Goal: Transaction & Acquisition: Purchase product/service

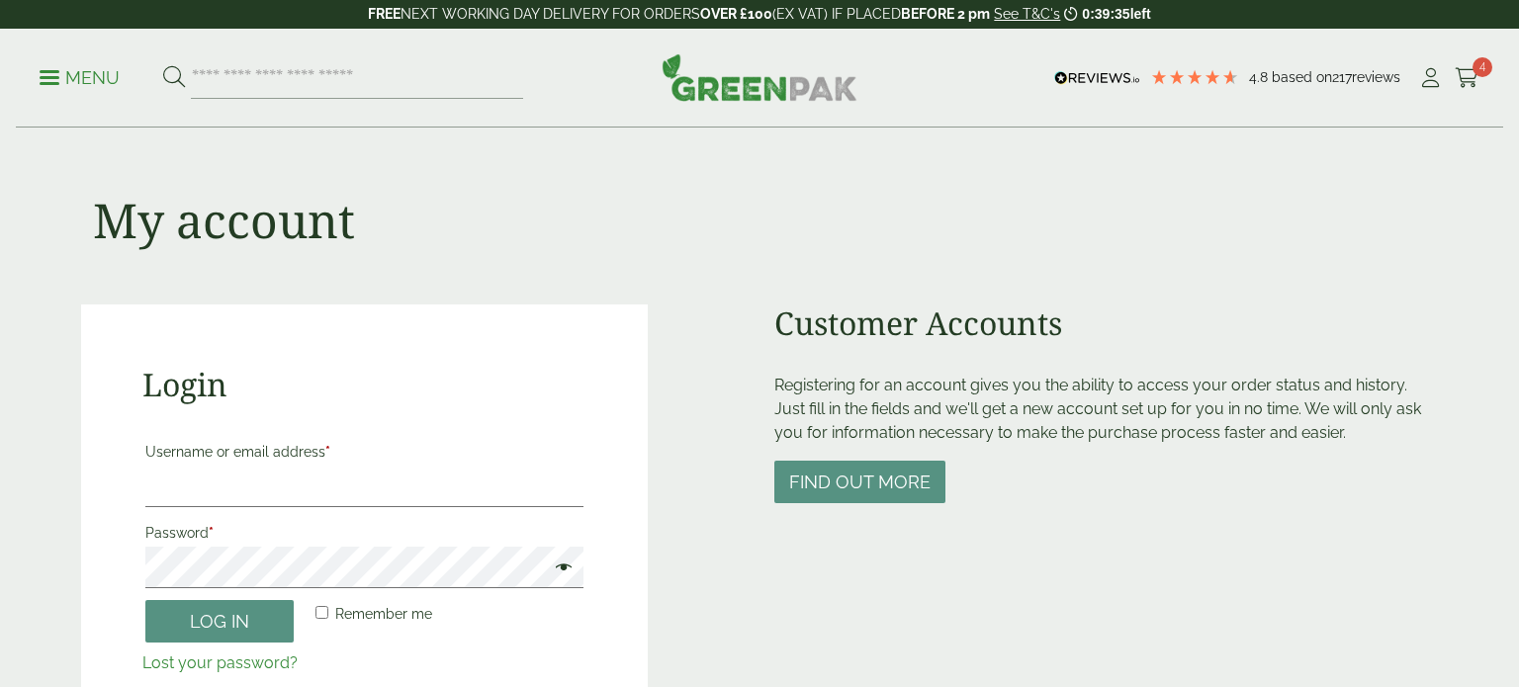
scroll to position [269, 0]
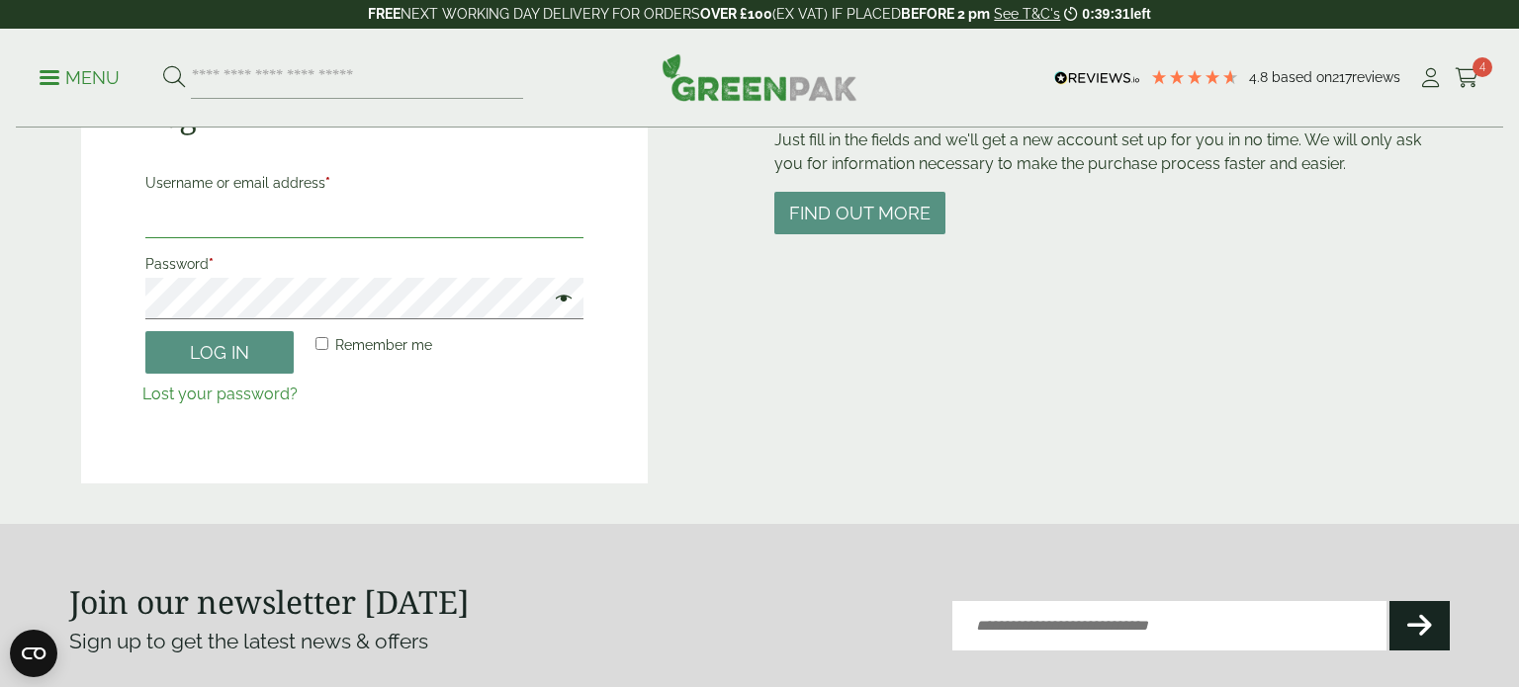
type input "**********"
click at [215, 352] on button "Log in" at bounding box center [219, 352] width 148 height 43
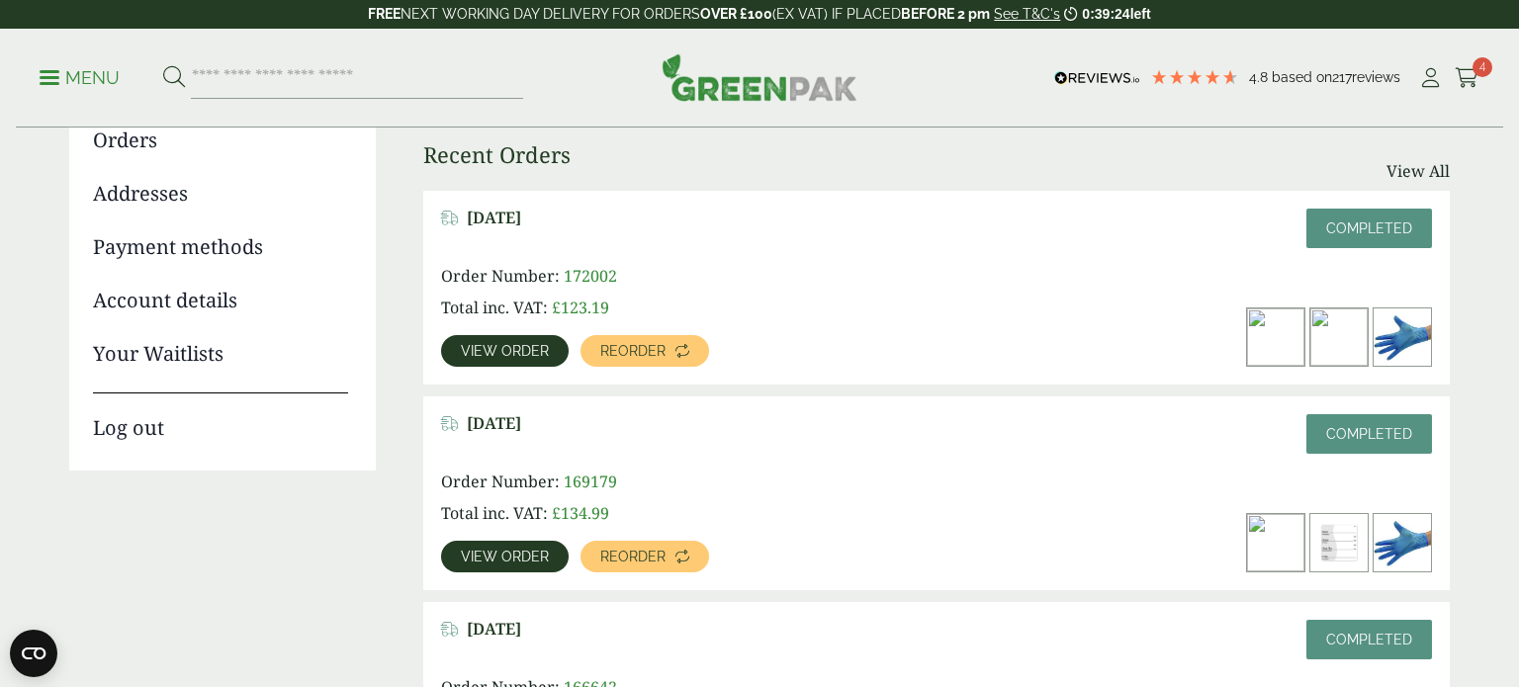
scroll to position [257, 0]
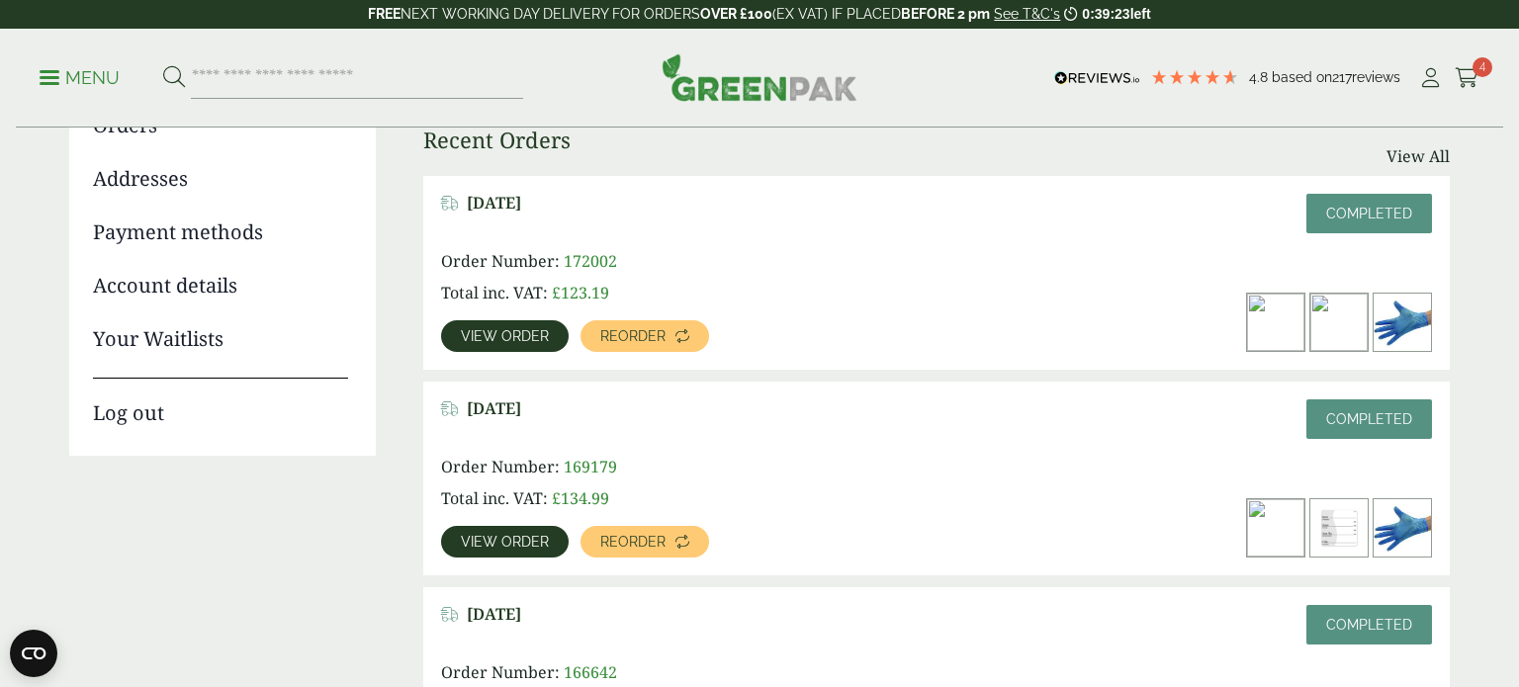
click at [504, 329] on span "View order" at bounding box center [505, 336] width 88 height 14
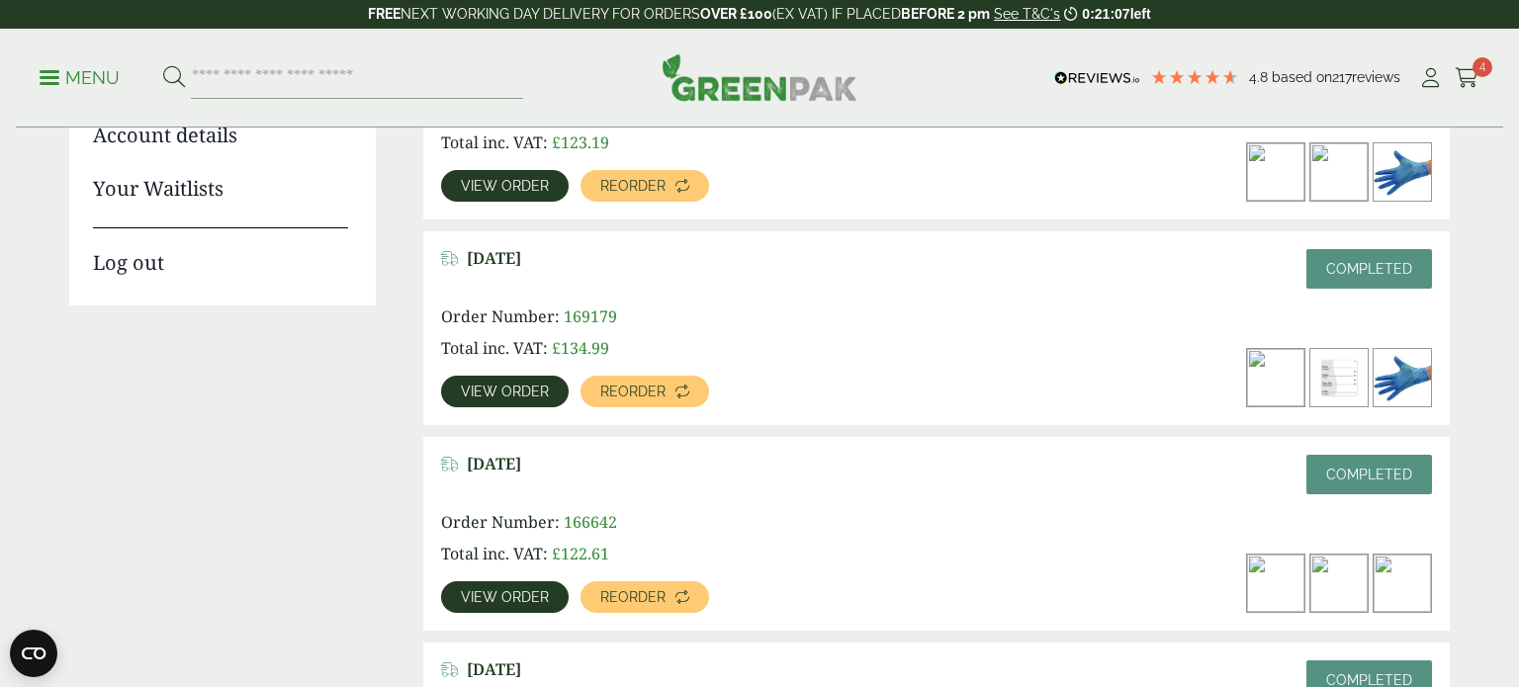
scroll to position [422, 0]
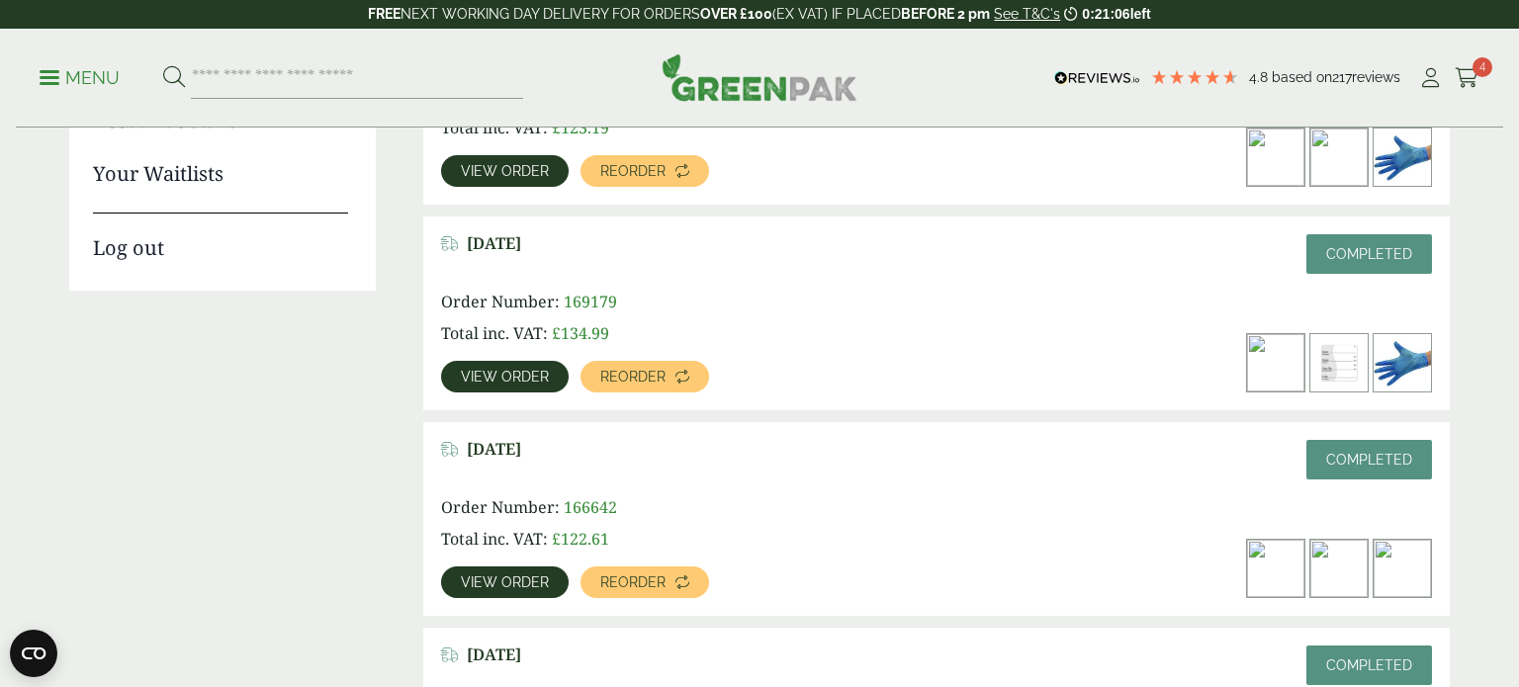
click at [530, 376] on span "View order" at bounding box center [505, 377] width 88 height 14
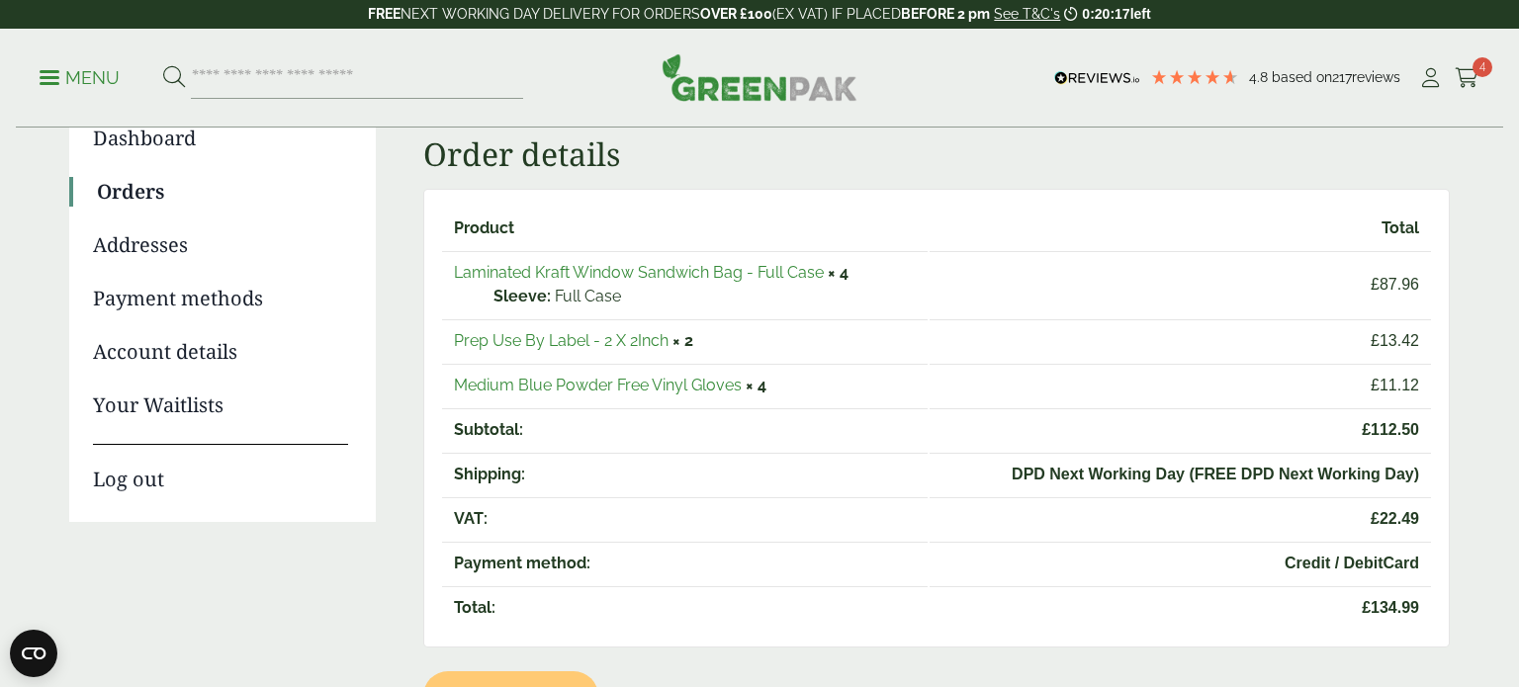
scroll to position [198, 0]
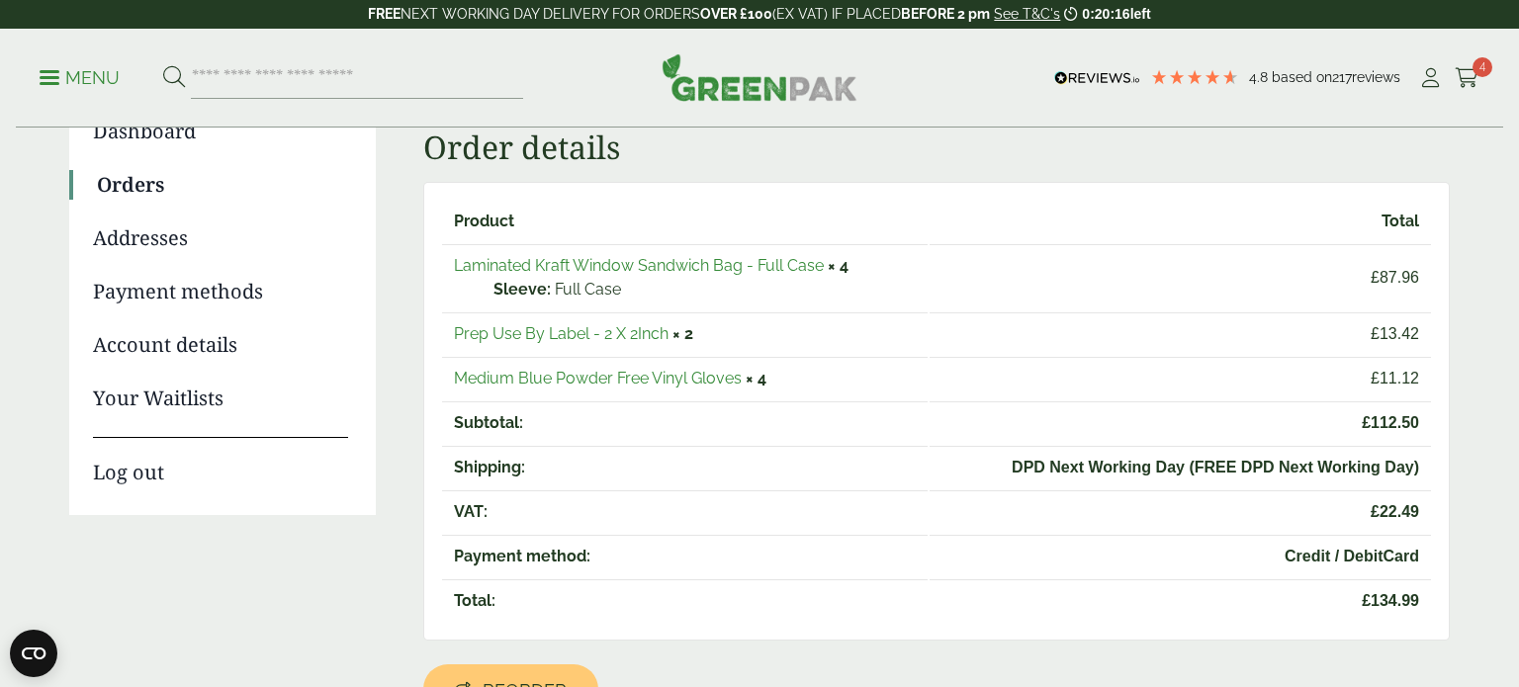
click at [578, 330] on link "Prep Use By Label - 2 X 2Inch" at bounding box center [561, 333] width 215 height 19
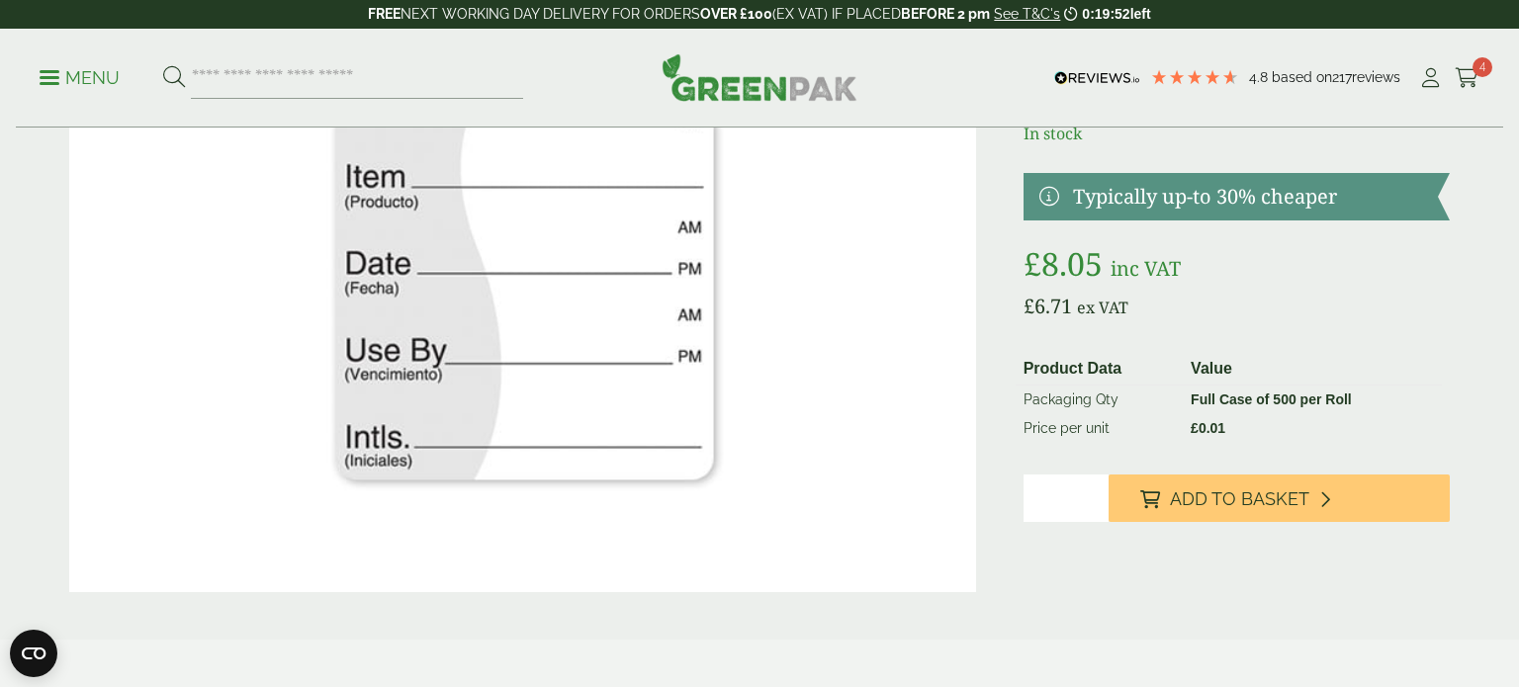
scroll to position [217, 0]
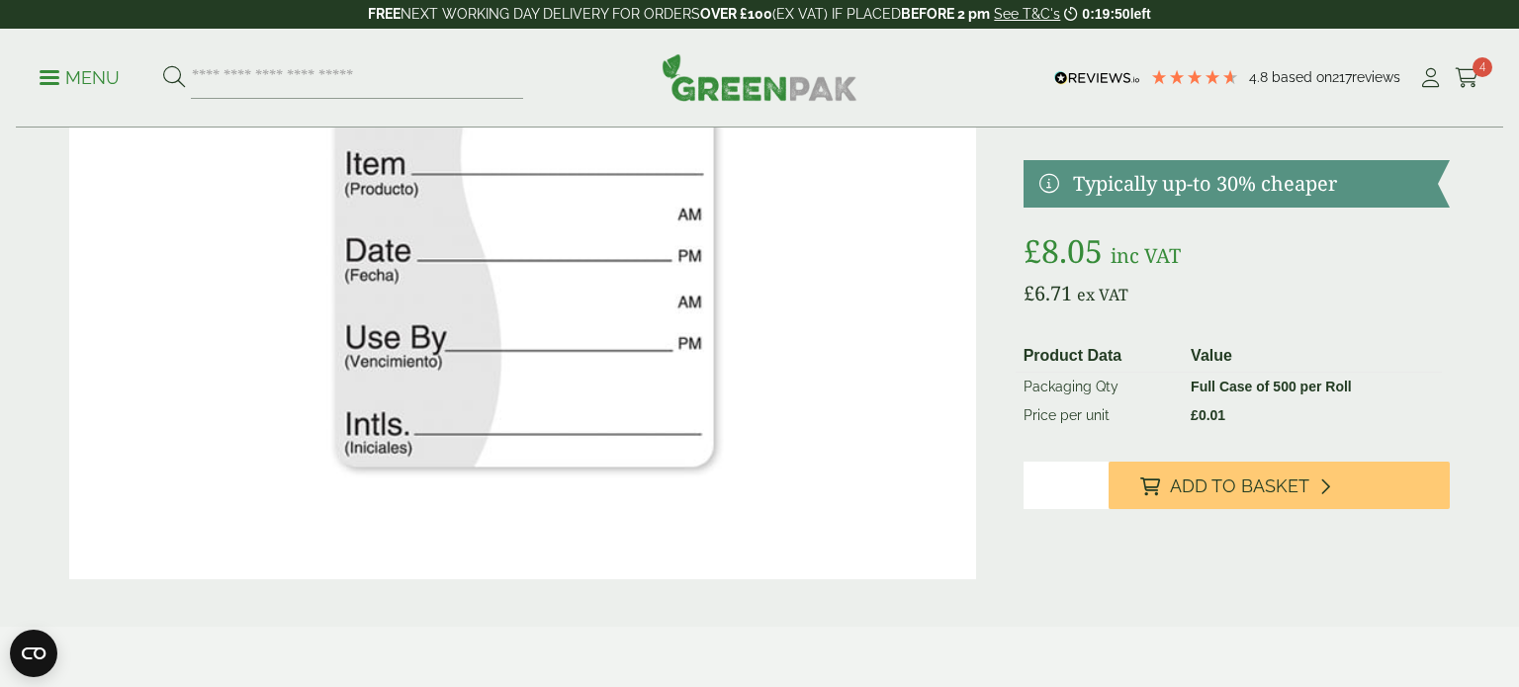
type input "*"
click at [1095, 479] on input "*" at bounding box center [1065, 485] width 85 height 47
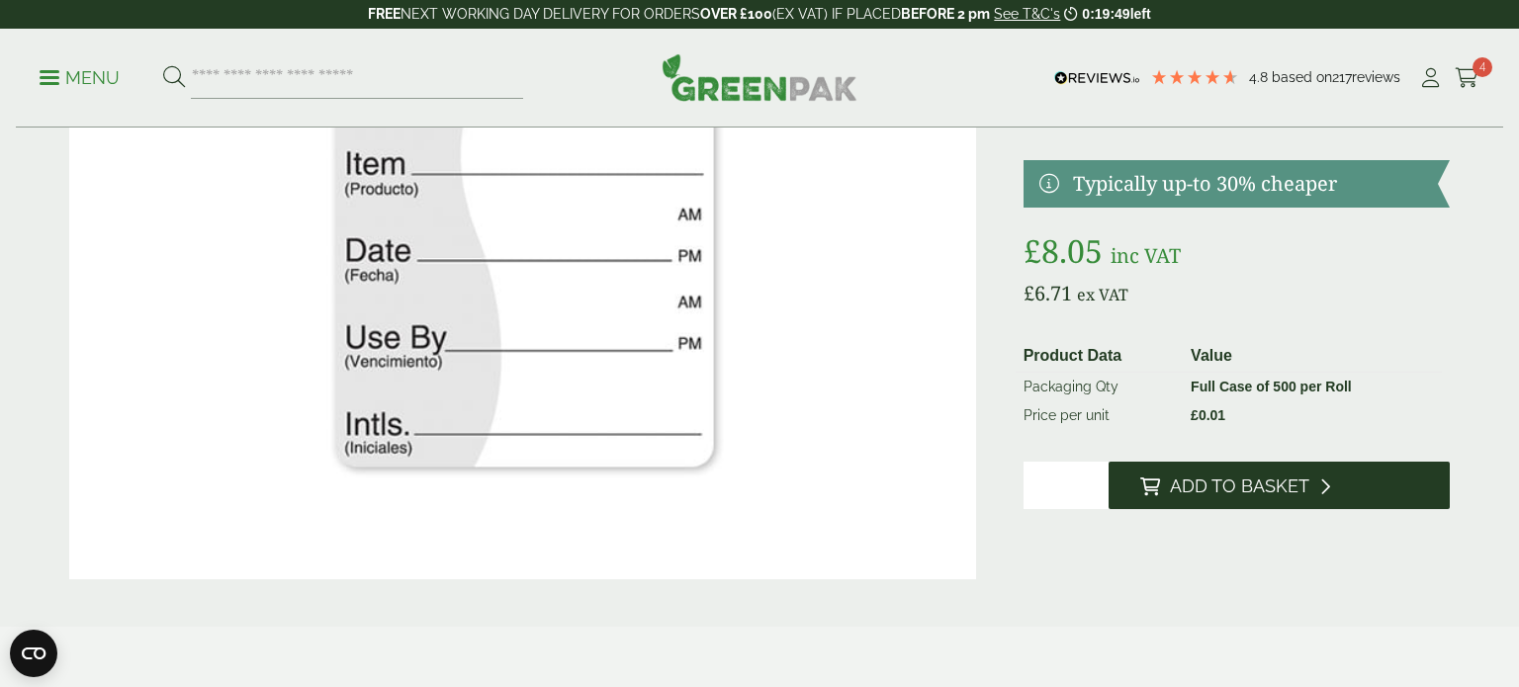
click at [1358, 478] on button "Add to Basket" at bounding box center [1278, 485] width 341 height 47
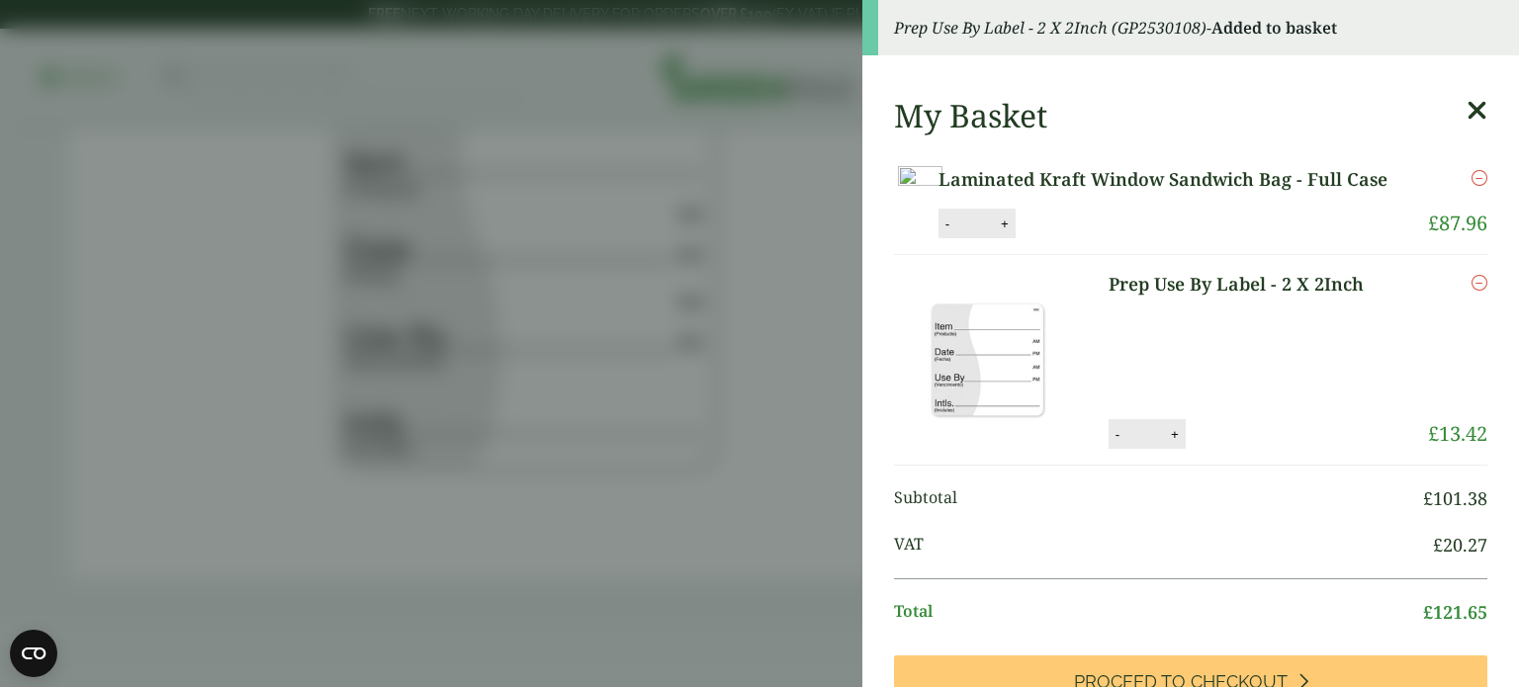
click at [1472, 117] on icon at bounding box center [1476, 111] width 21 height 28
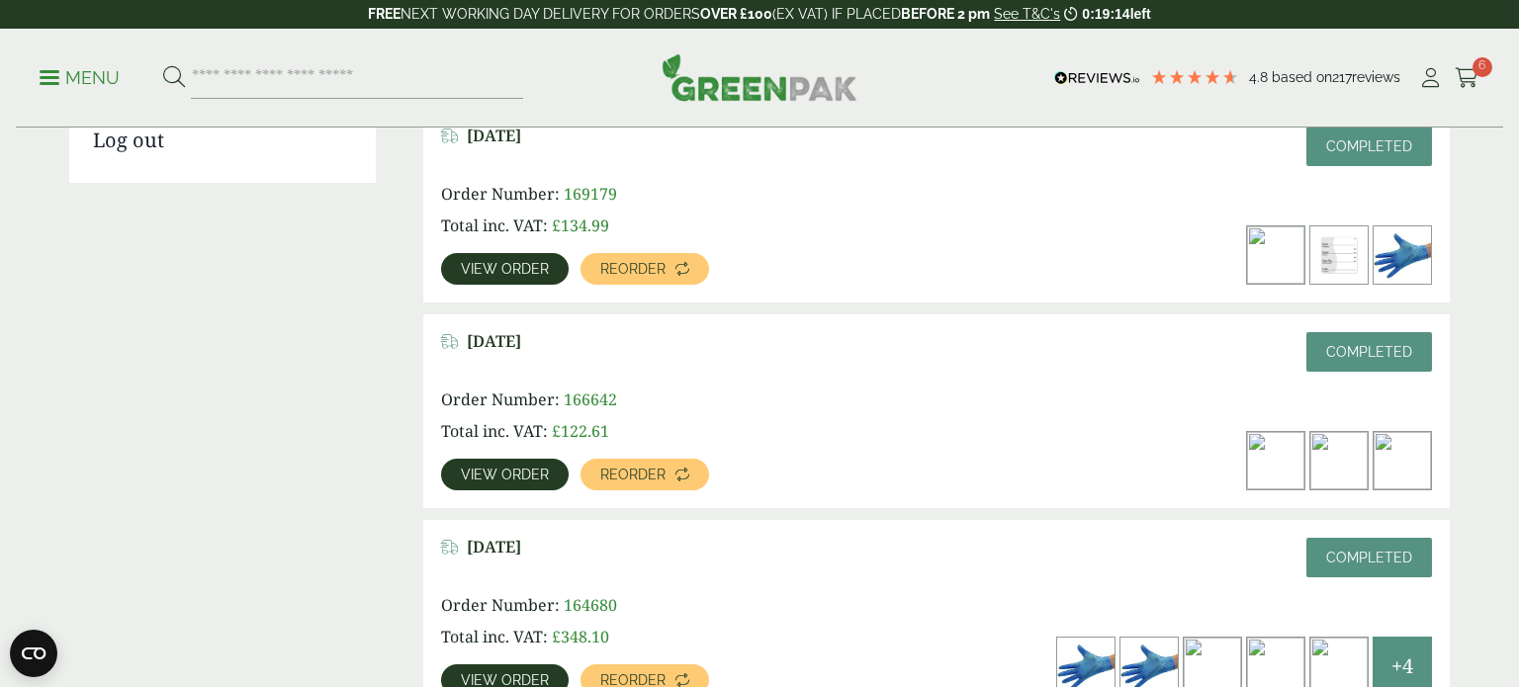
scroll to position [532, 0]
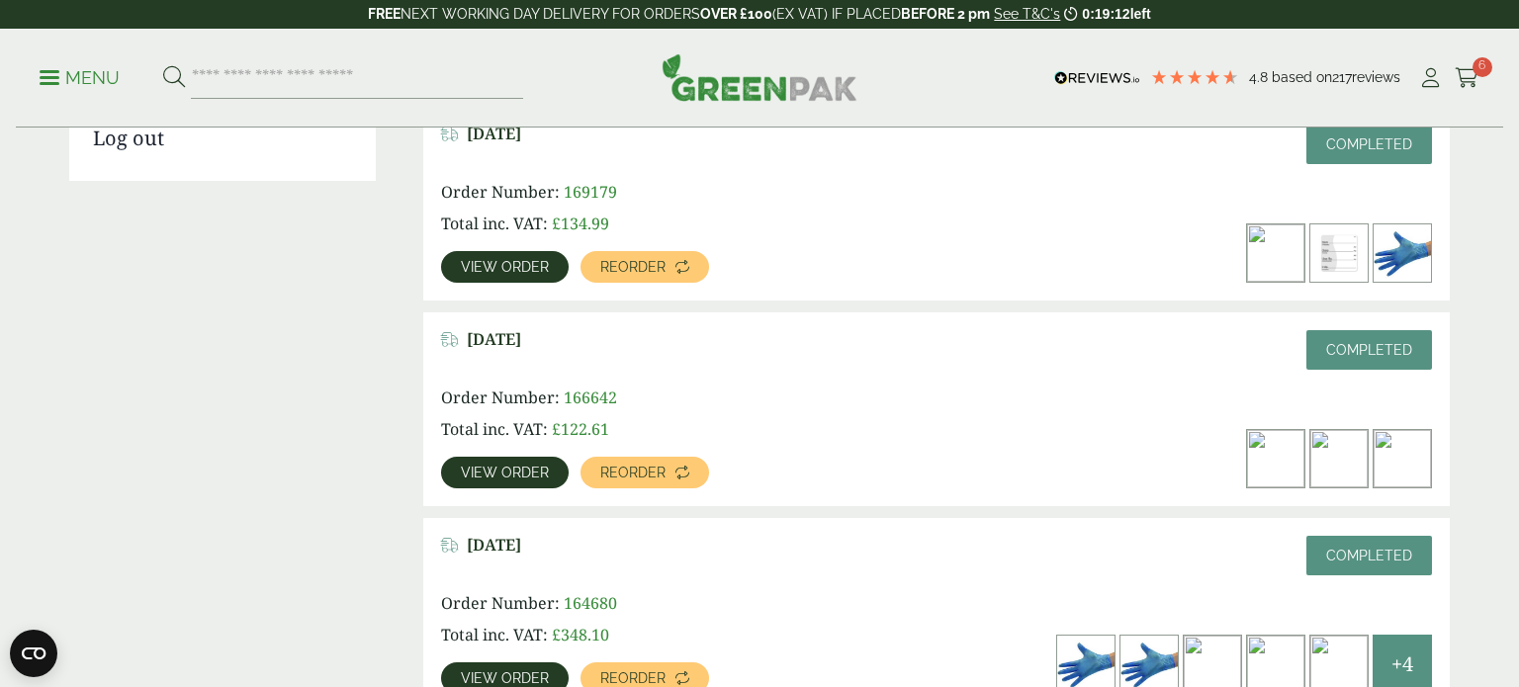
click at [499, 467] on span "View order" at bounding box center [505, 473] width 88 height 14
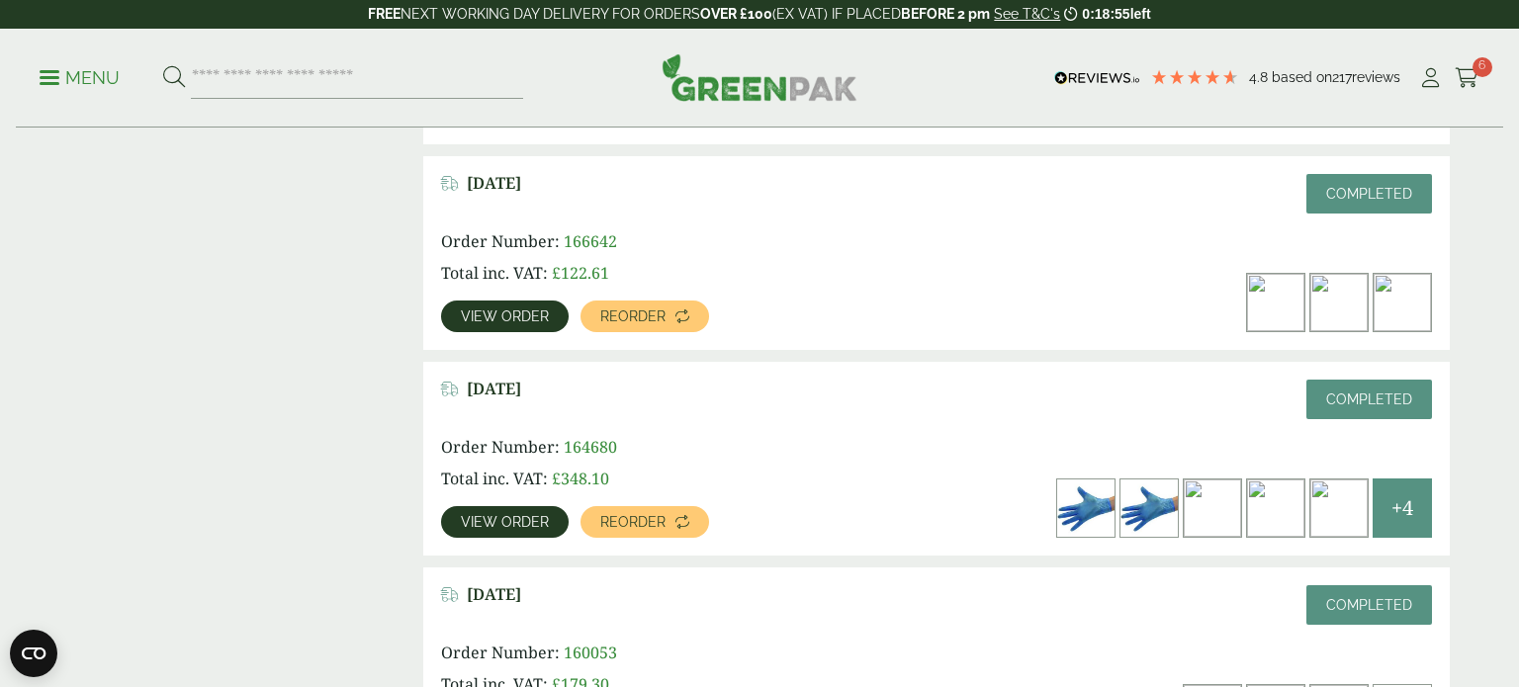
click at [520, 528] on span "View order" at bounding box center [505, 522] width 88 height 14
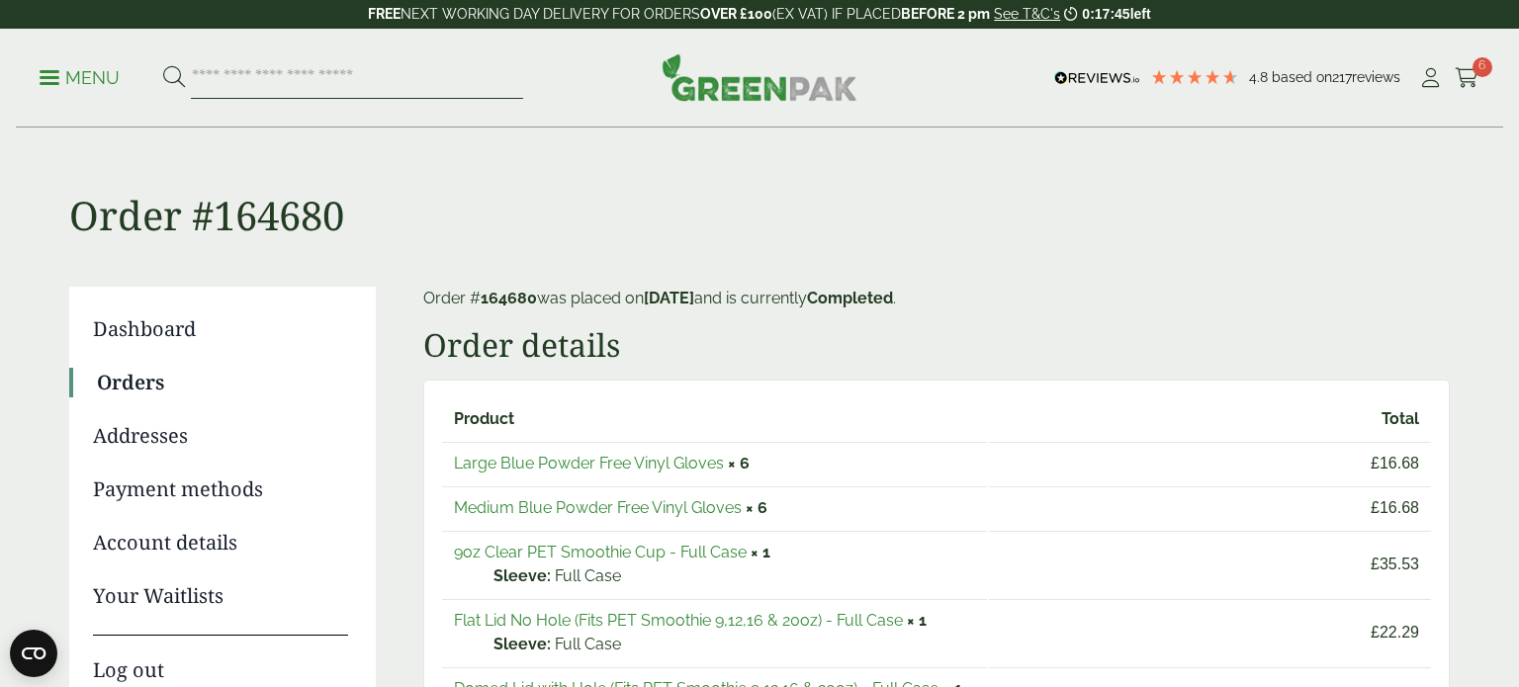
click at [389, 90] on input "search" at bounding box center [357, 78] width 332 height 42
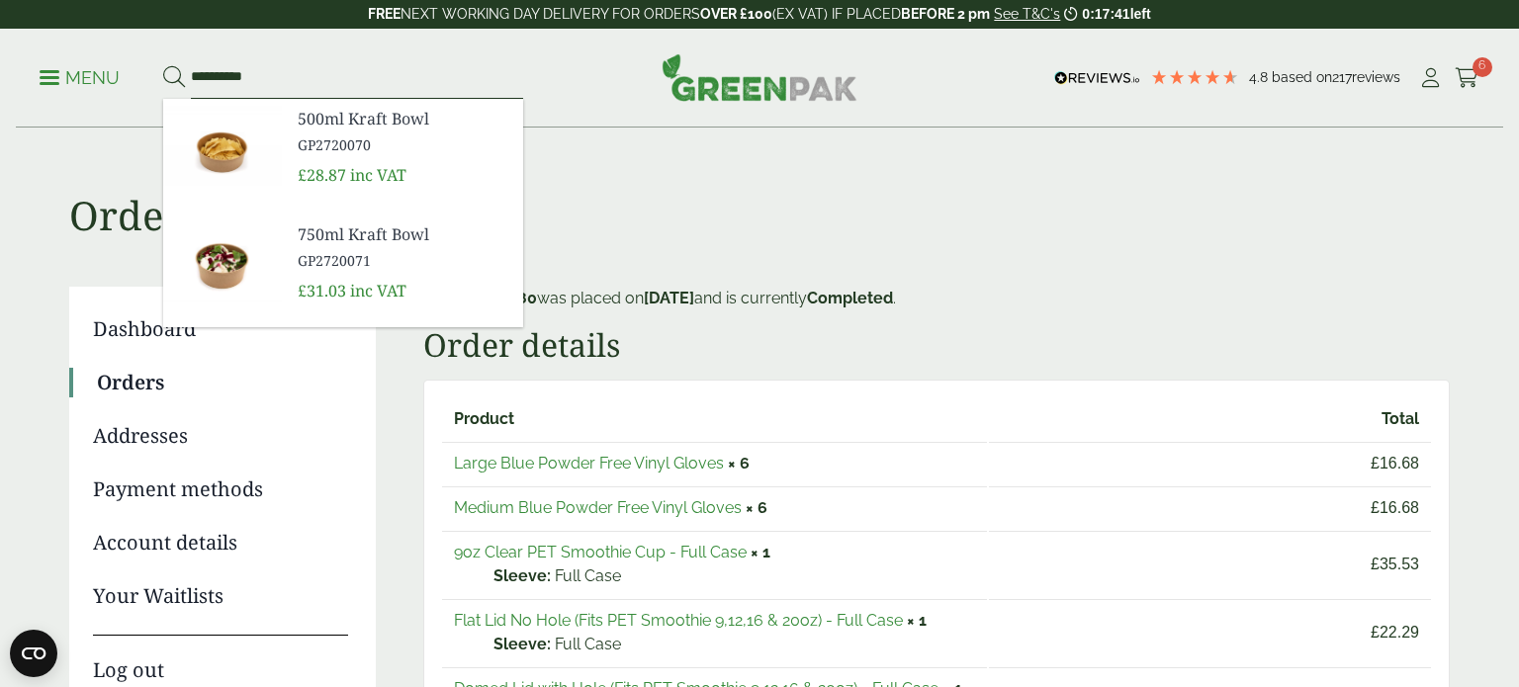
type input "**********"
click at [163, 65] on button at bounding box center [174, 78] width 22 height 26
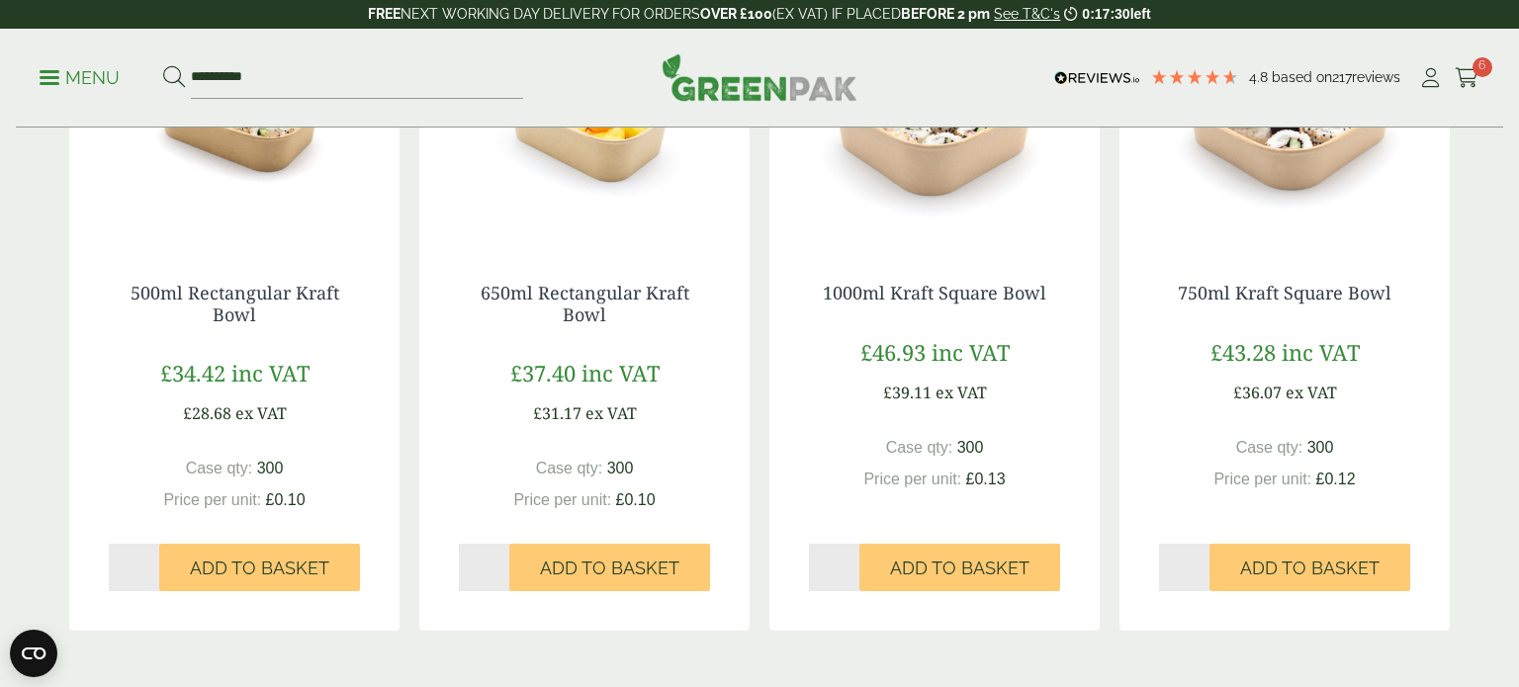
scroll to position [1779, 0]
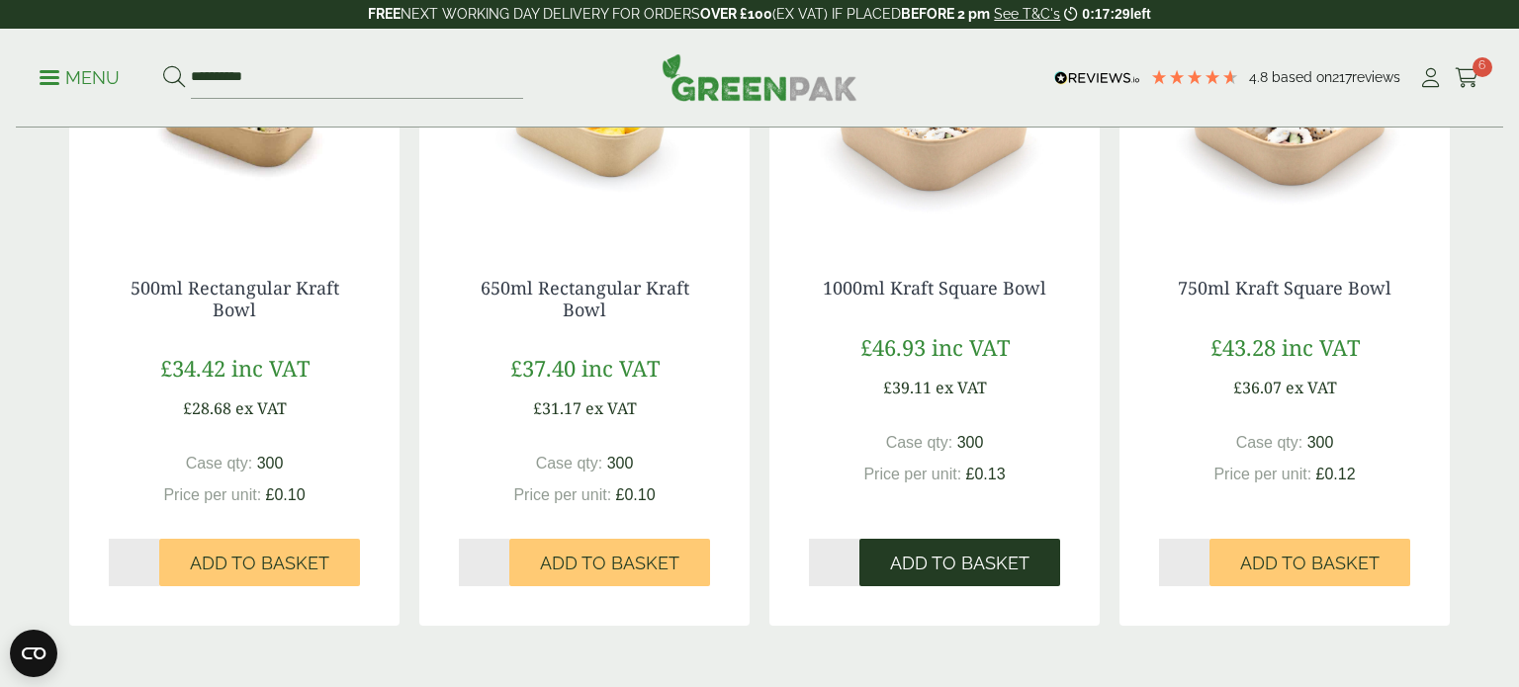
click at [960, 558] on span "Add to Basket" at bounding box center [959, 564] width 139 height 22
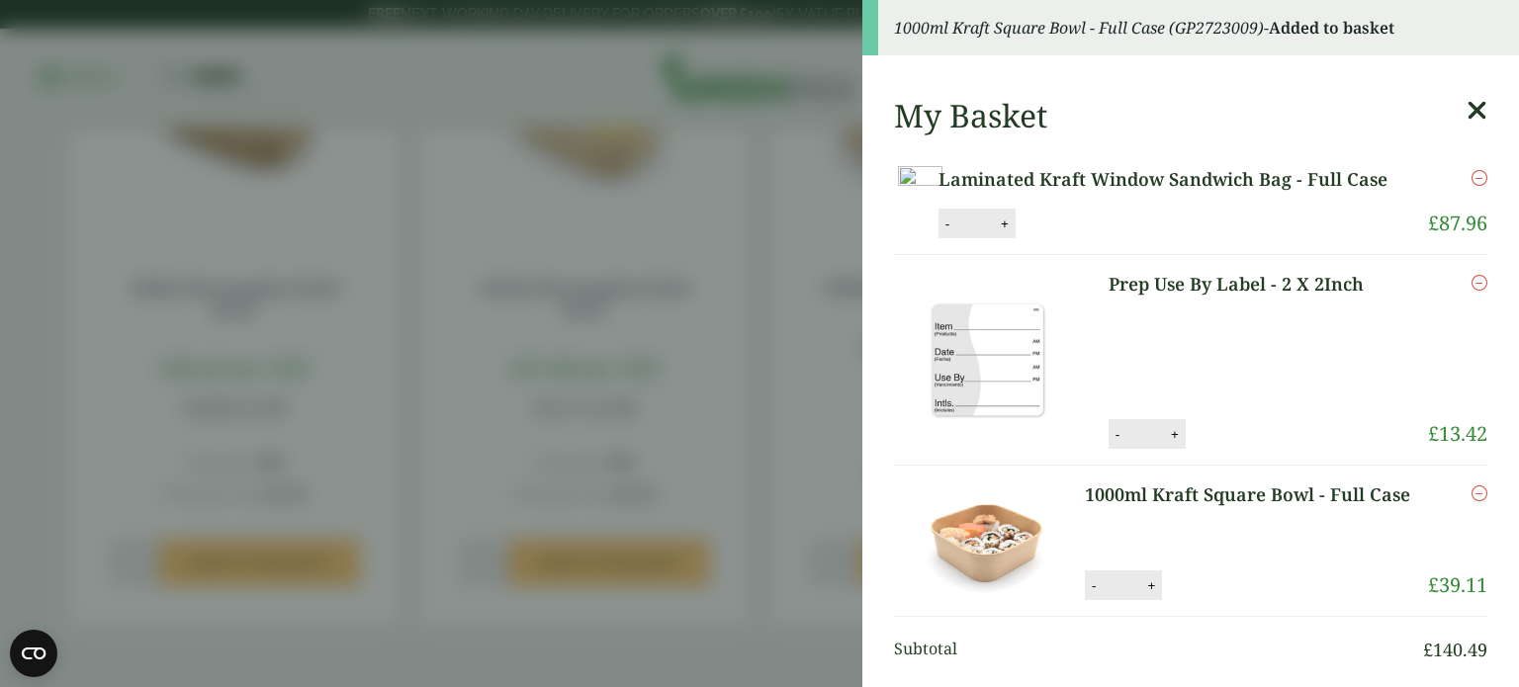
click at [1470, 105] on icon at bounding box center [1476, 111] width 21 height 28
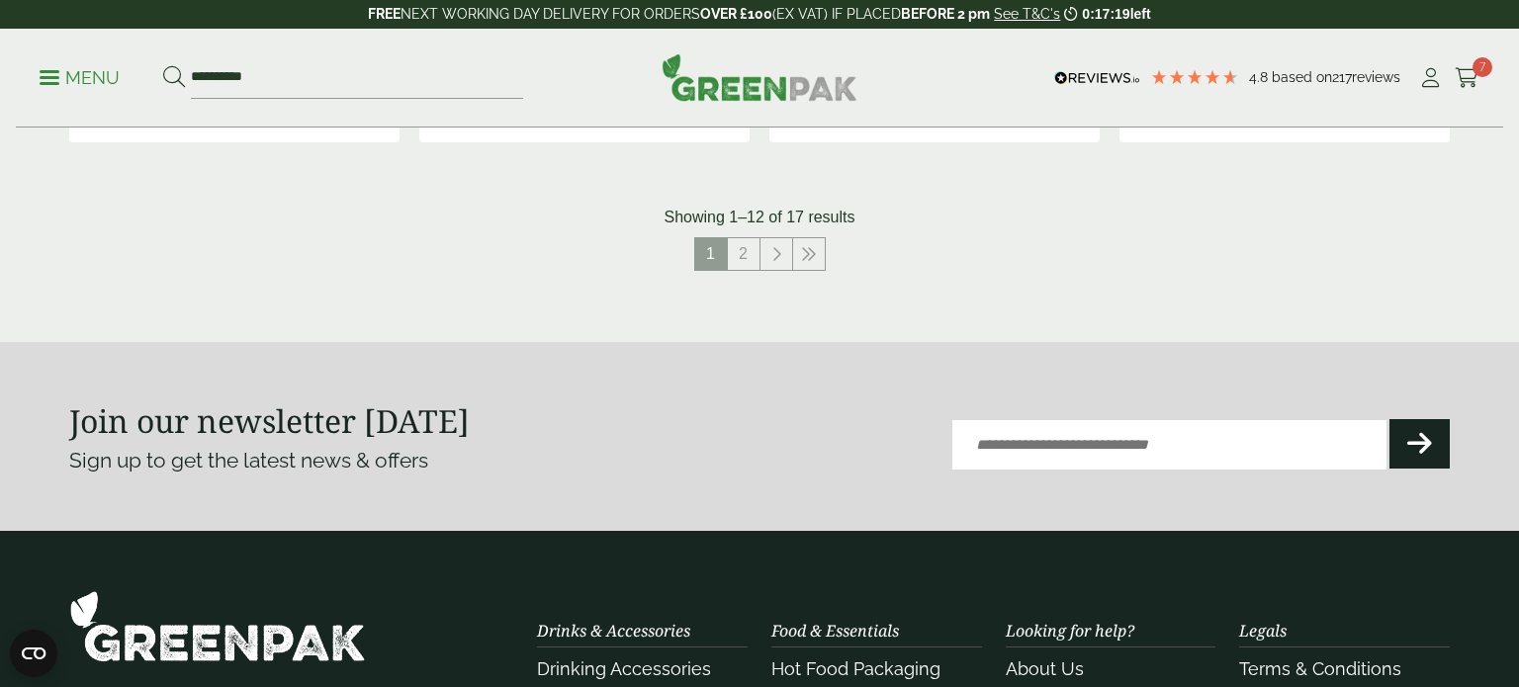
scroll to position [2268, 0]
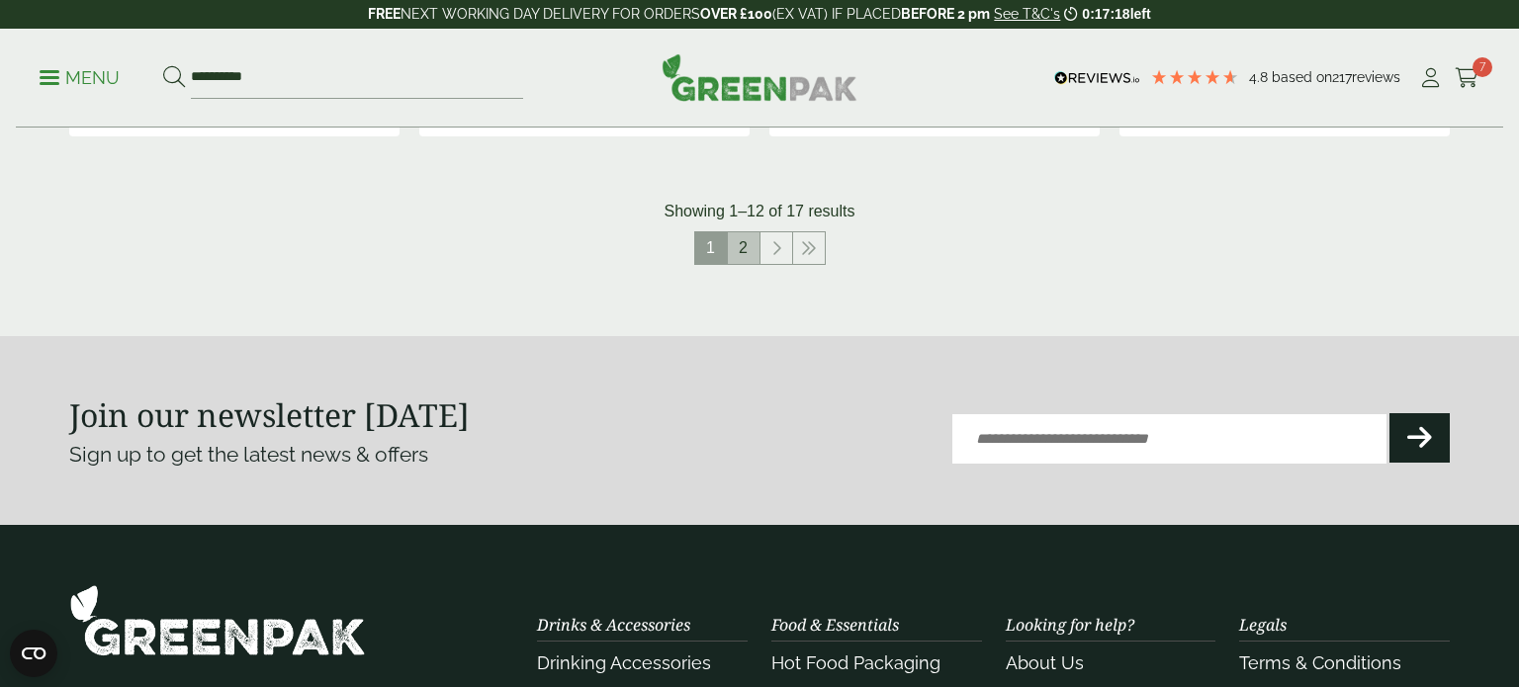
click at [753, 240] on link "2" at bounding box center [744, 248] width 32 height 32
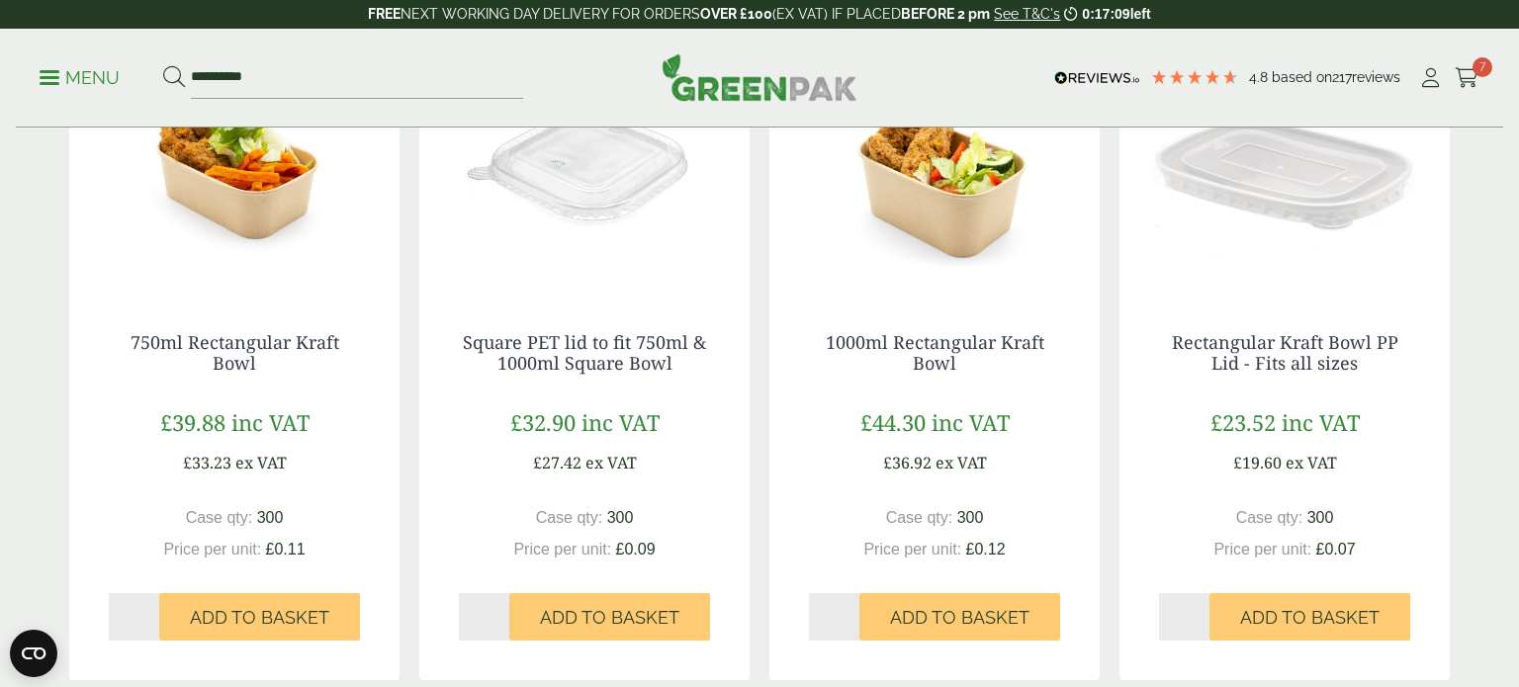
scroll to position [595, 0]
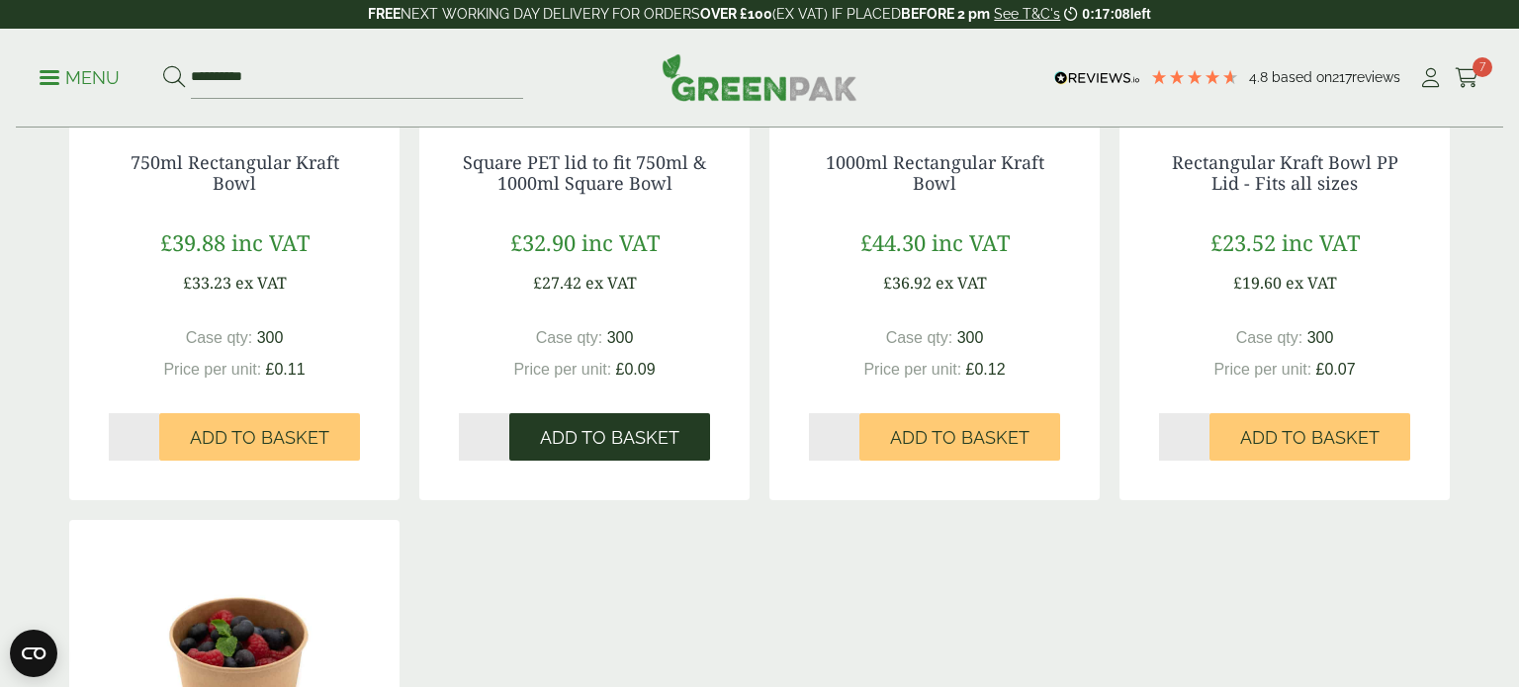
click at [621, 447] on span "Add to Basket" at bounding box center [609, 438] width 139 height 22
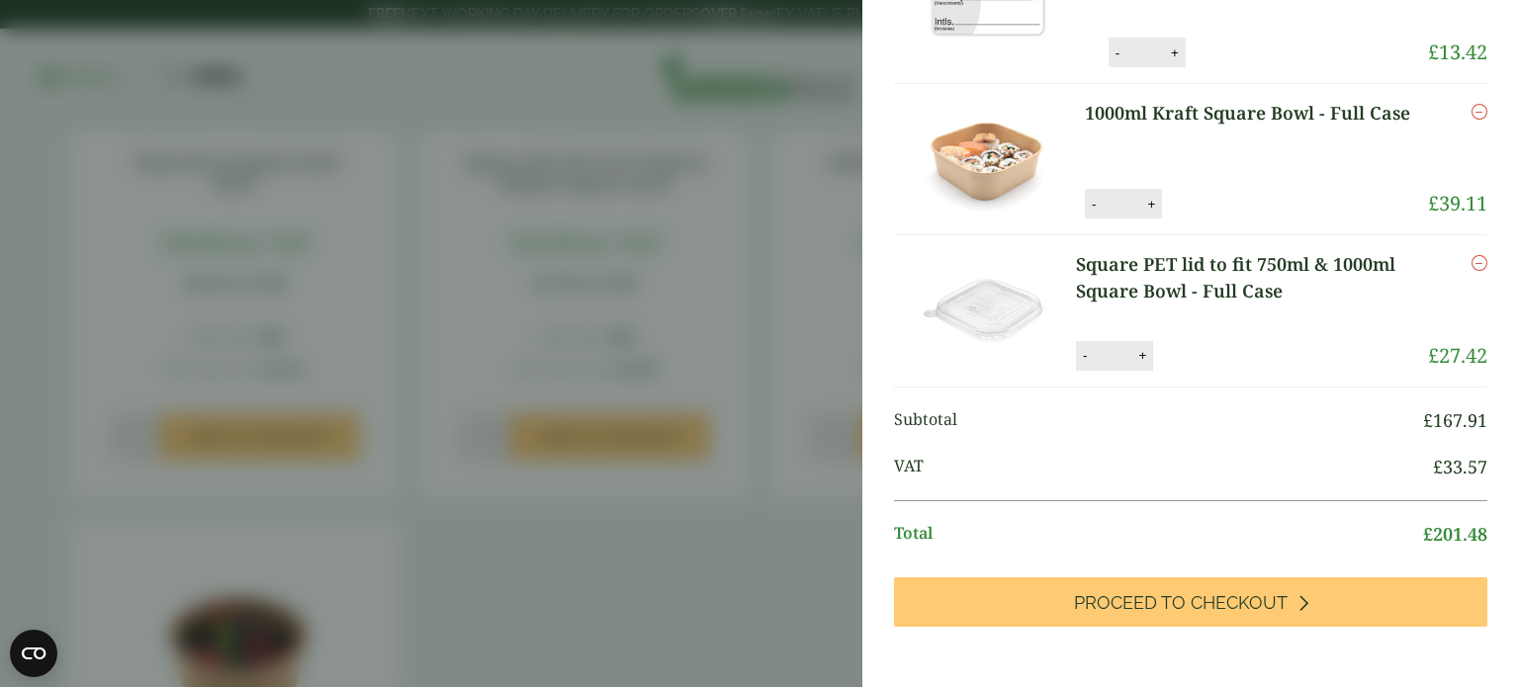
scroll to position [0, 0]
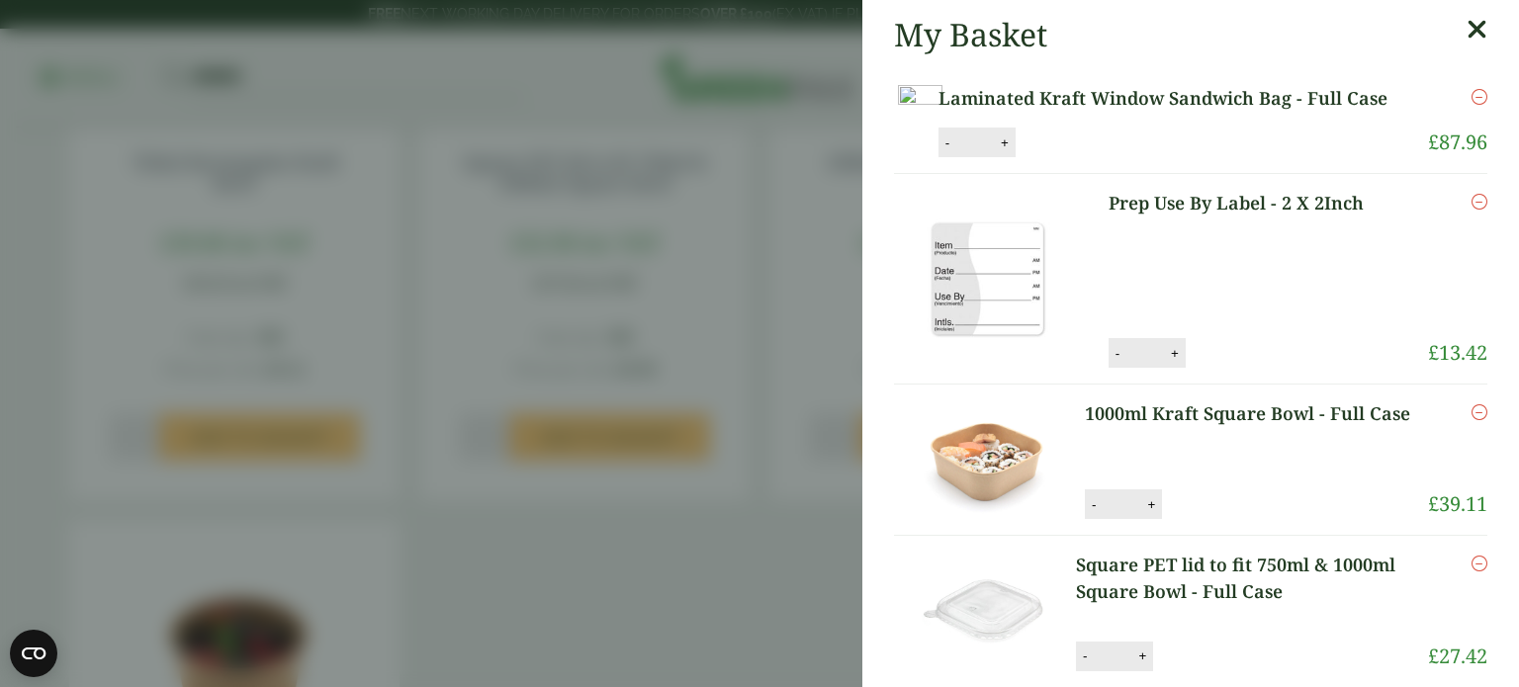
click at [1480, 32] on icon at bounding box center [1476, 30] width 21 height 28
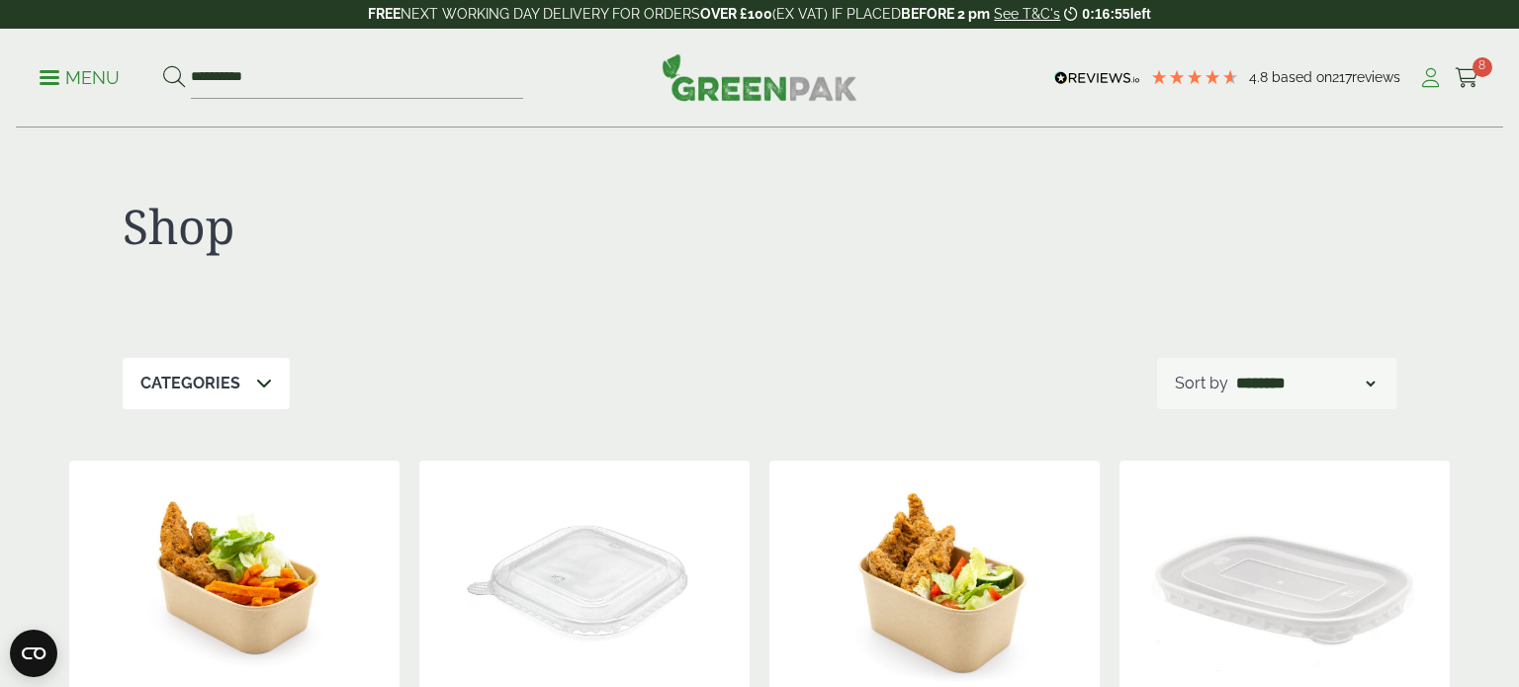
click at [1428, 85] on icon at bounding box center [1430, 78] width 25 height 20
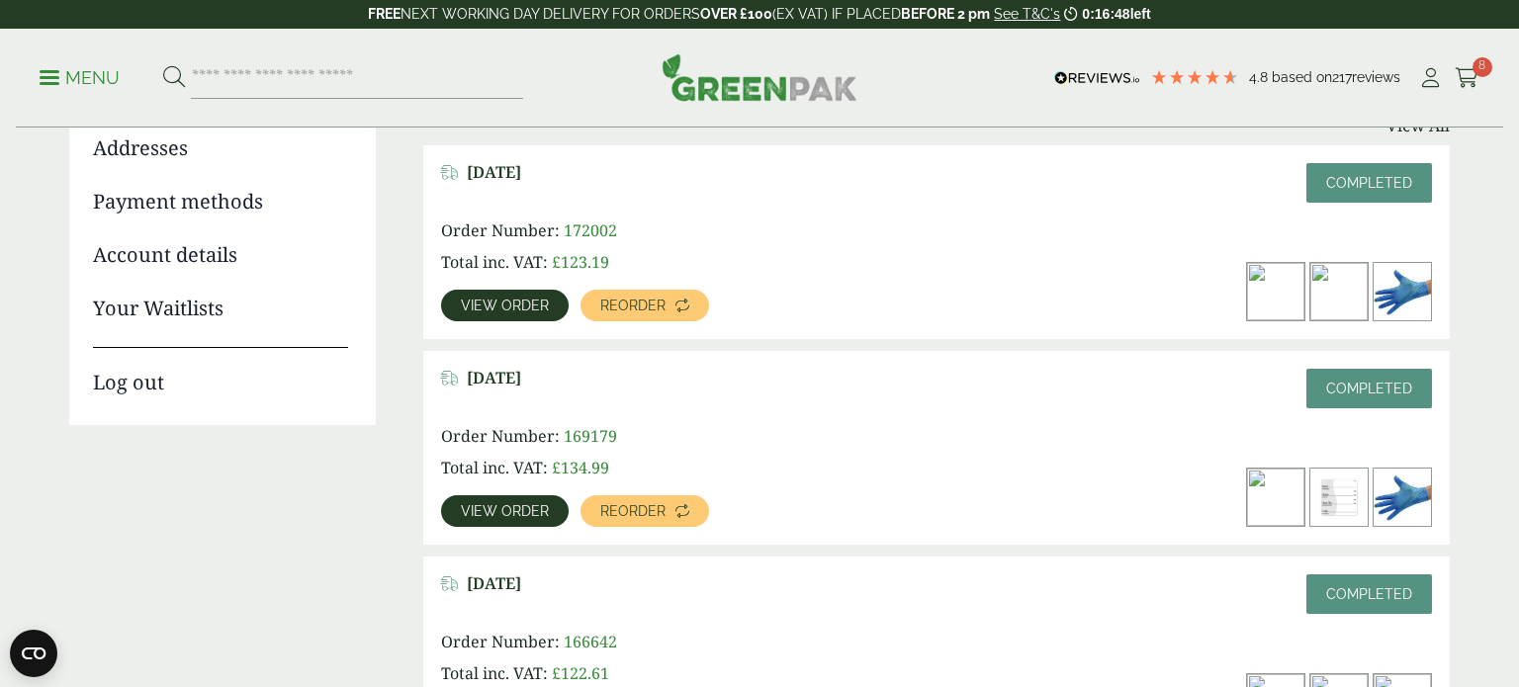
scroll to position [316, 0]
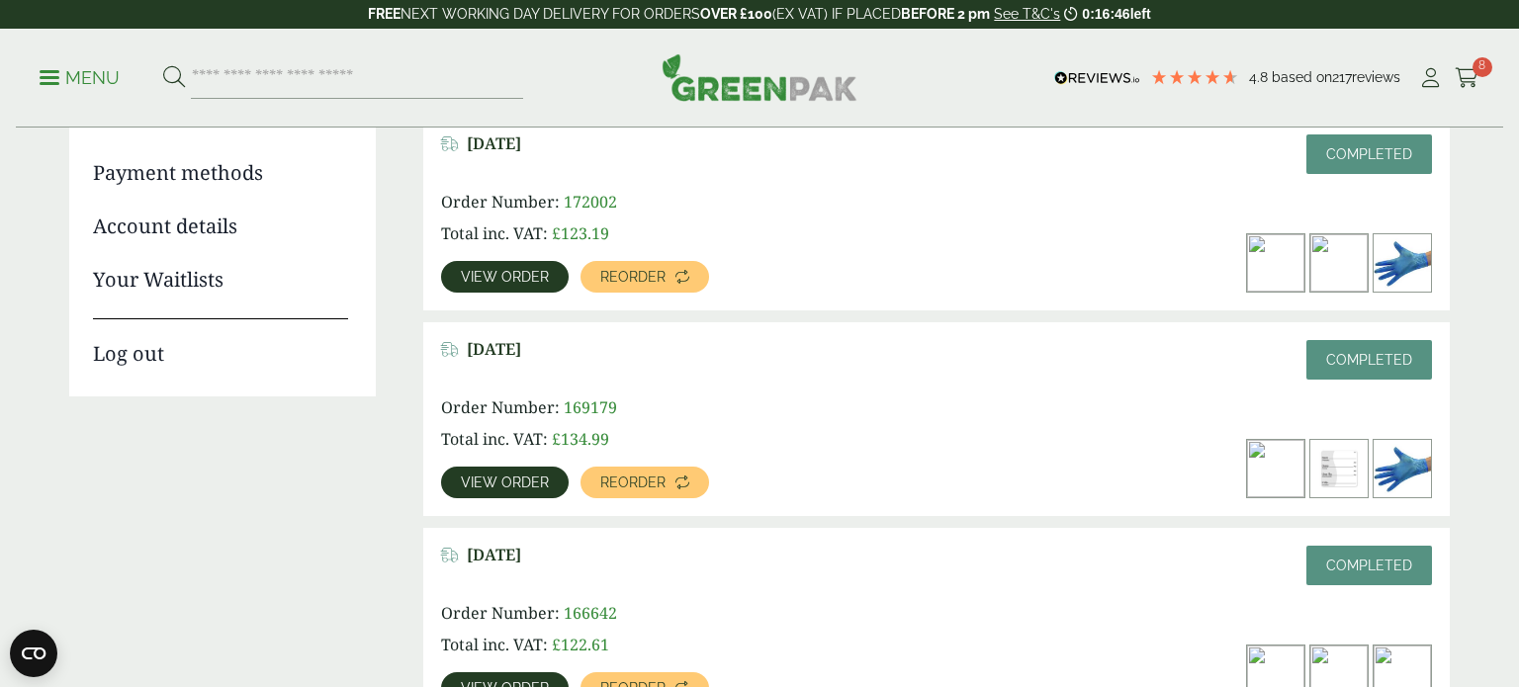
click at [502, 275] on span "View order" at bounding box center [505, 277] width 88 height 14
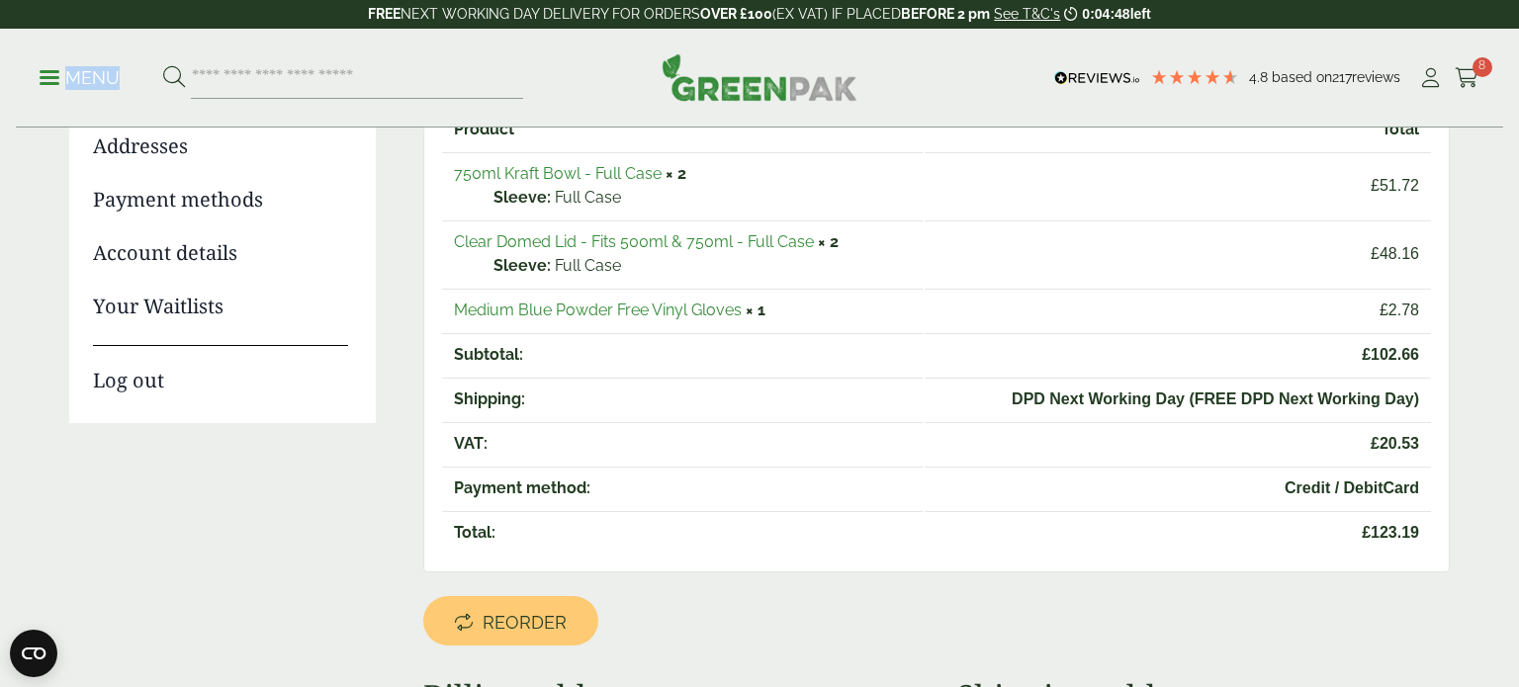
scroll to position [289, 0]
click at [575, 304] on link "Medium Blue Powder Free Vinyl Gloves" at bounding box center [598, 311] width 288 height 19
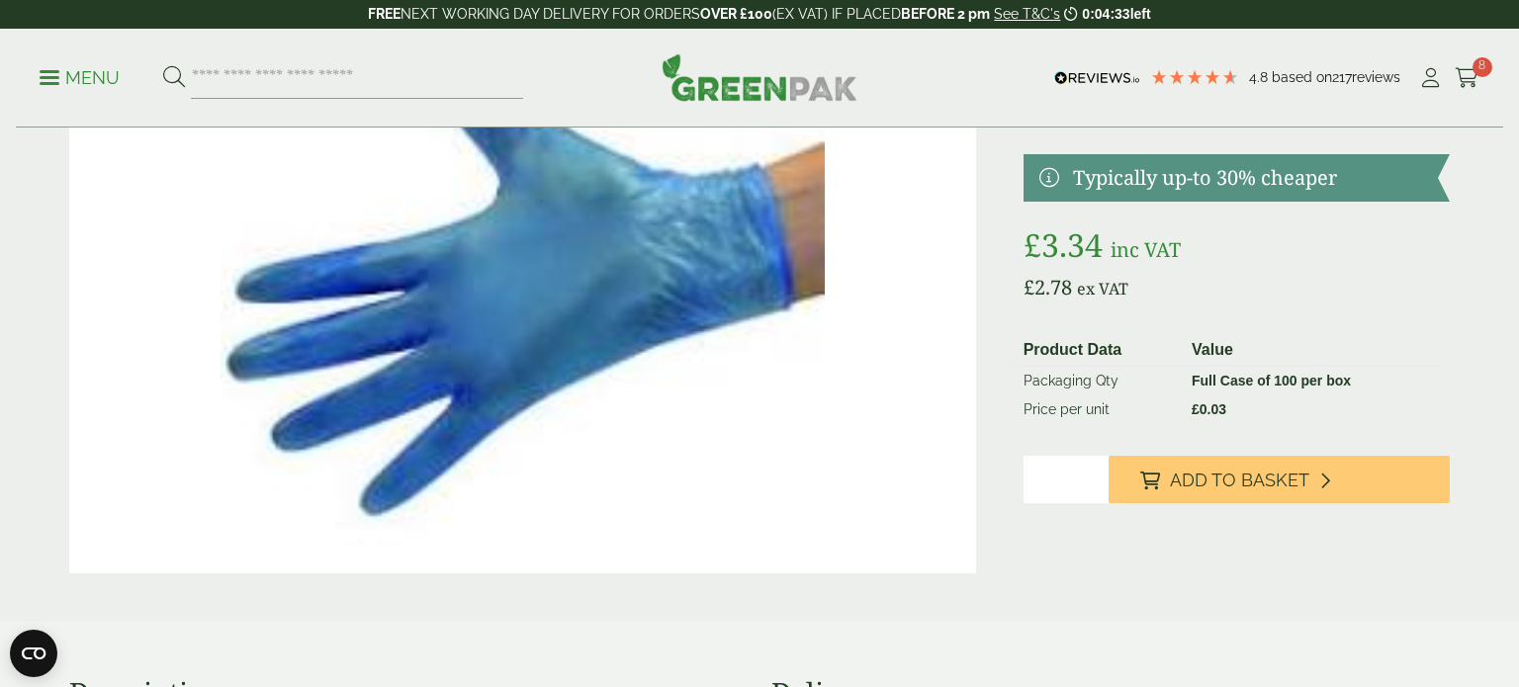
scroll to position [224, 0]
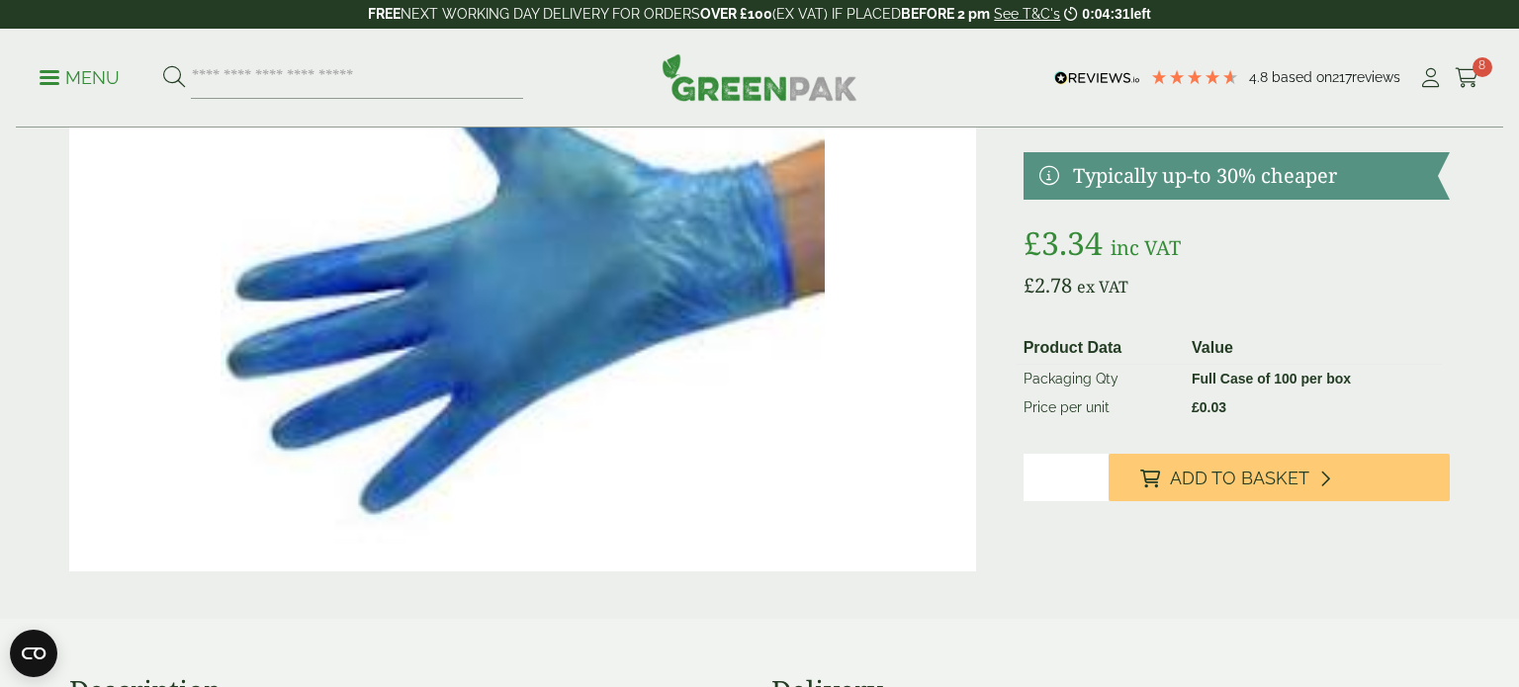
click at [1093, 473] on input "*" at bounding box center [1065, 477] width 85 height 47
type input "*"
click at [1093, 473] on input "*" at bounding box center [1065, 477] width 85 height 47
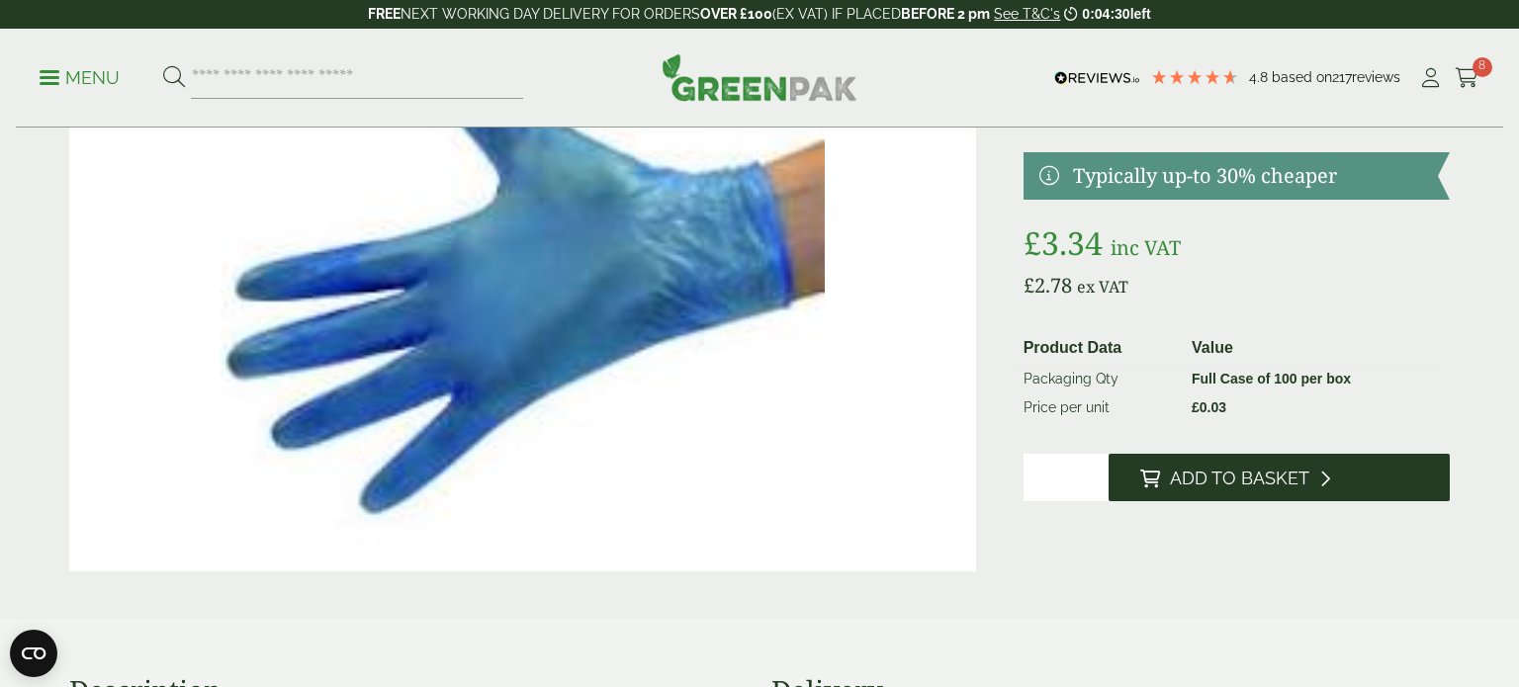
click at [1231, 493] on button "Add to Basket" at bounding box center [1278, 477] width 341 height 47
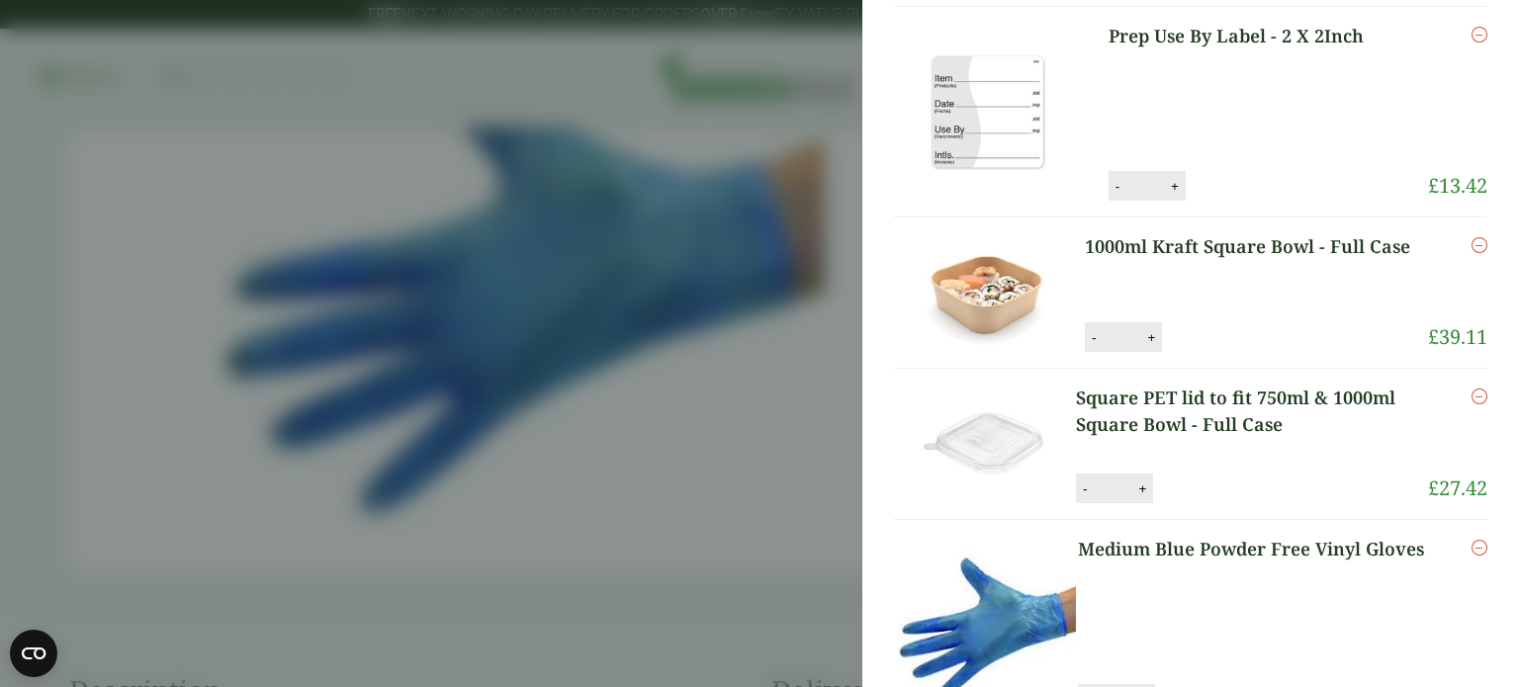
scroll to position [0, 0]
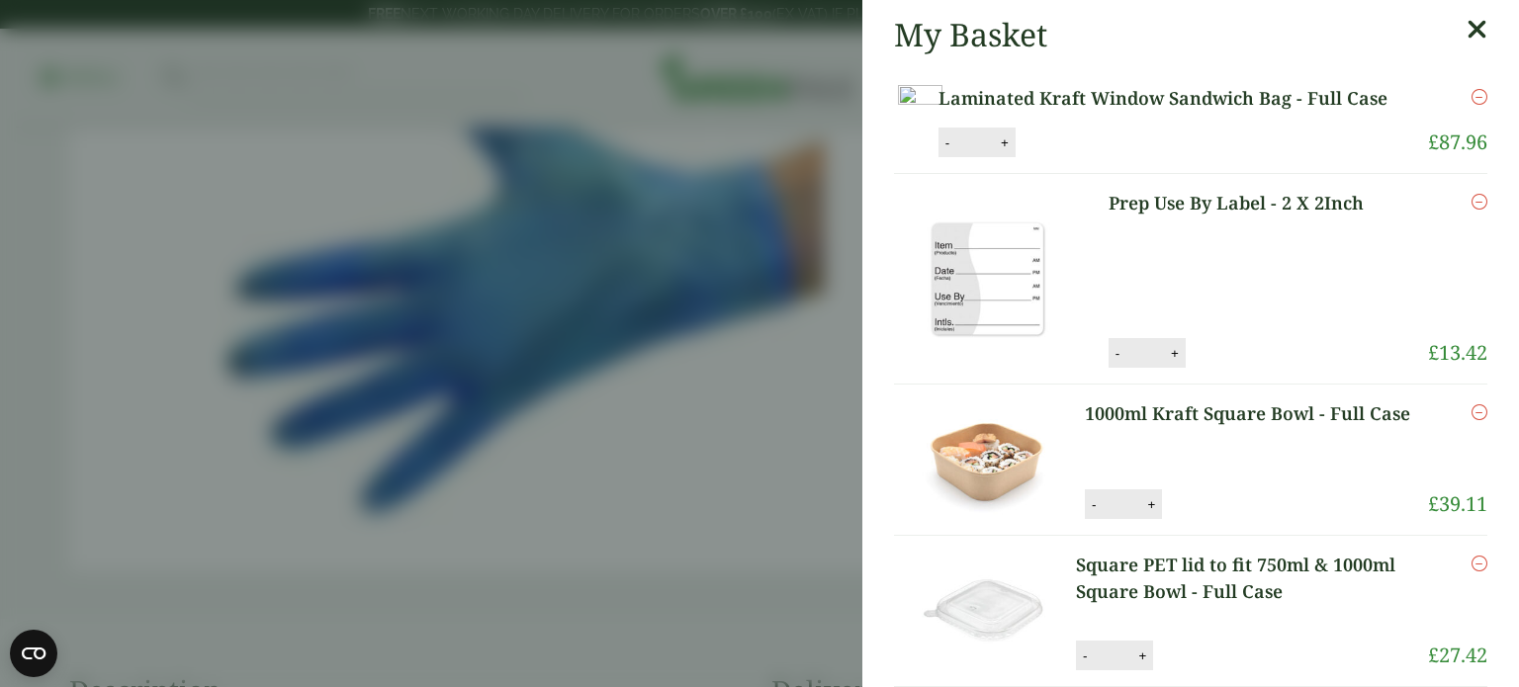
click at [1483, 27] on icon at bounding box center [1476, 30] width 21 height 28
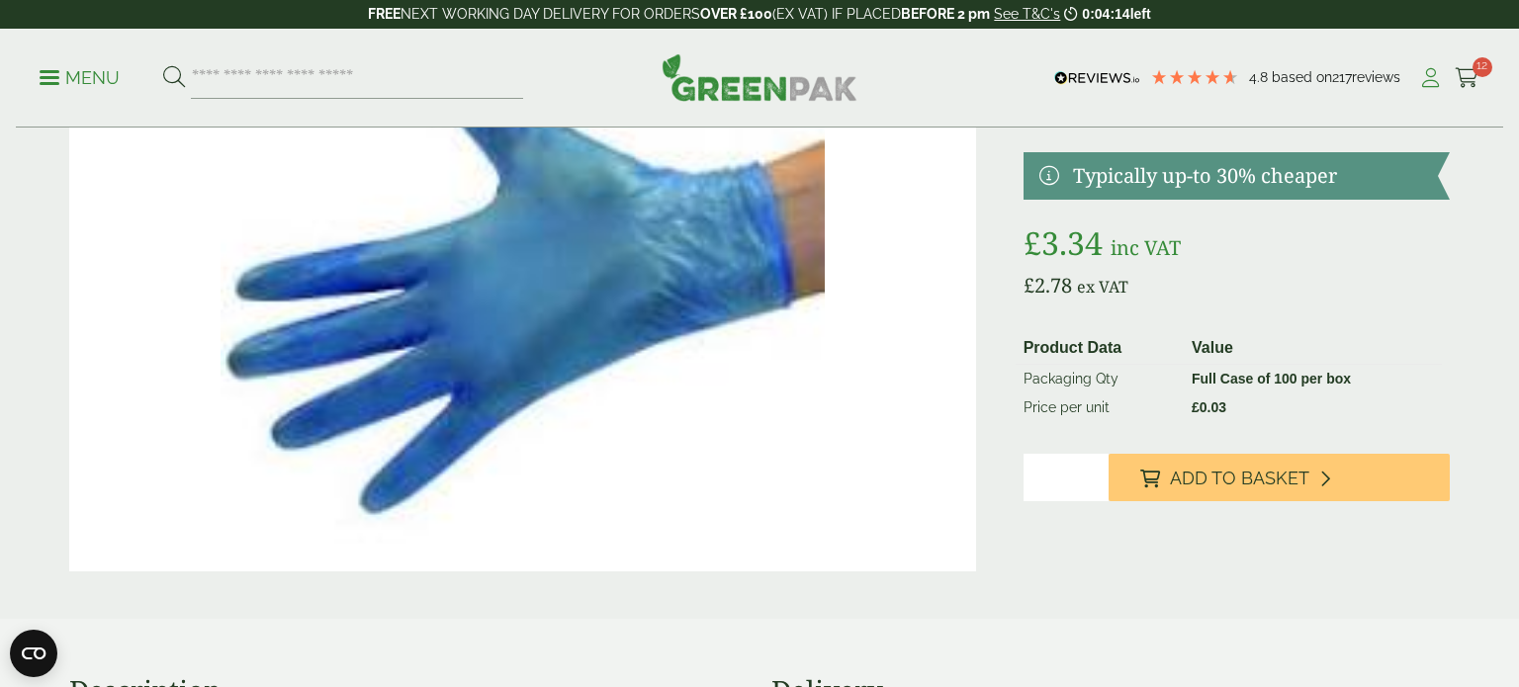
click at [1424, 77] on icon at bounding box center [1430, 78] width 25 height 20
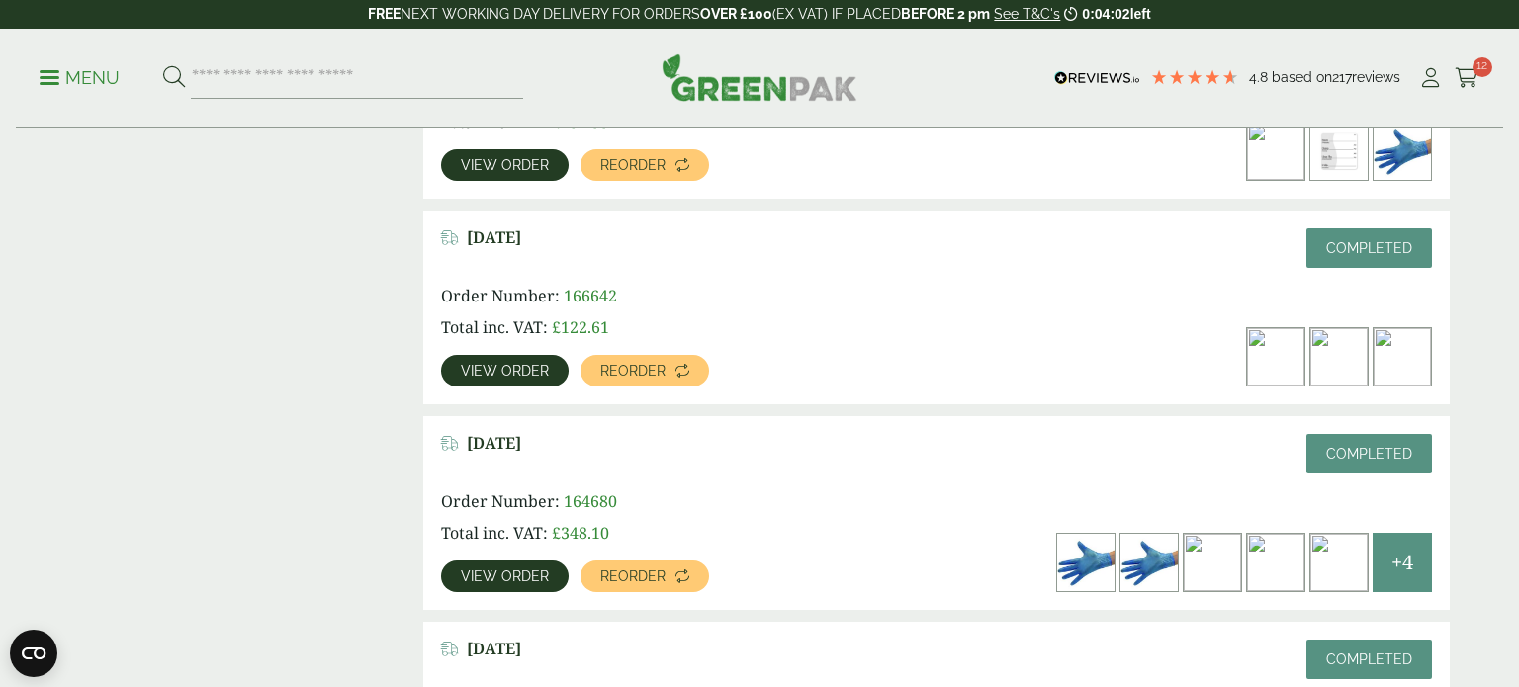
scroll to position [637, 0]
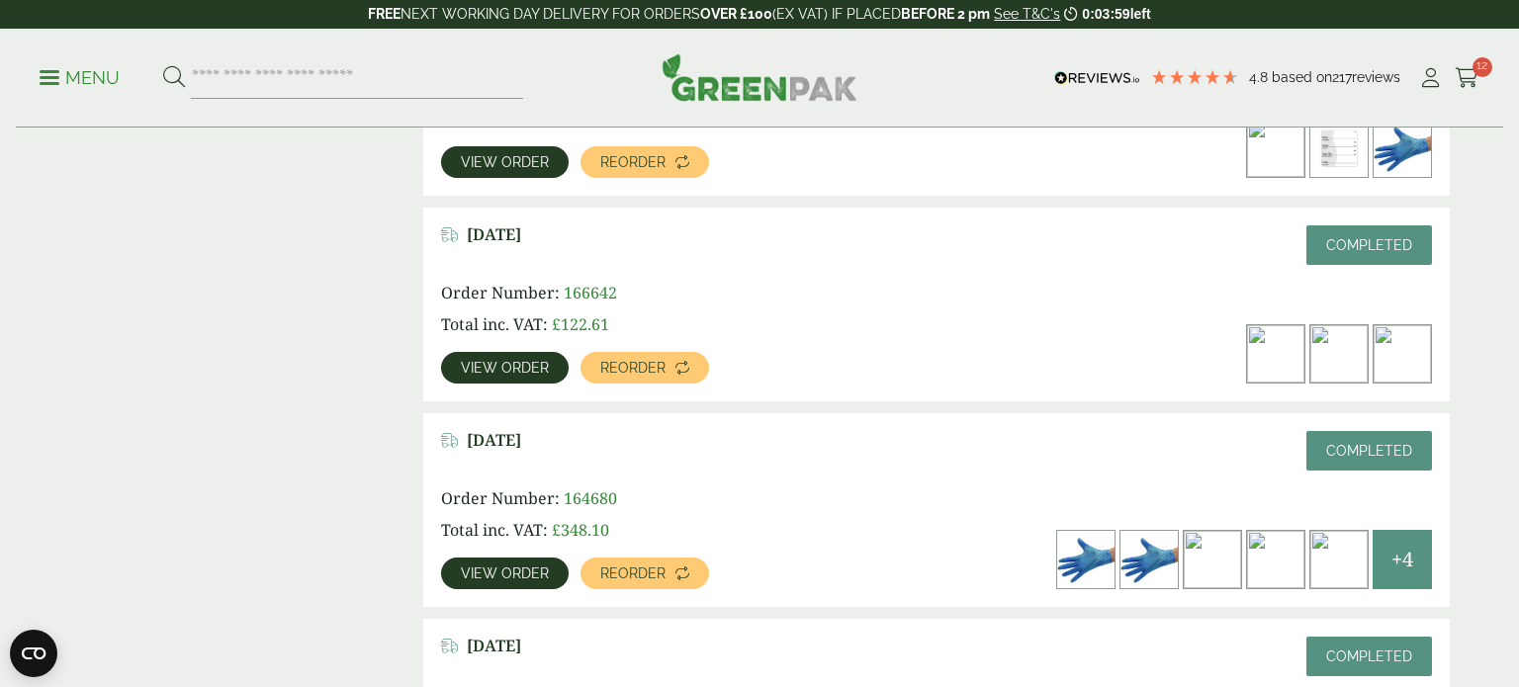
click at [524, 367] on span "View order" at bounding box center [505, 368] width 88 height 14
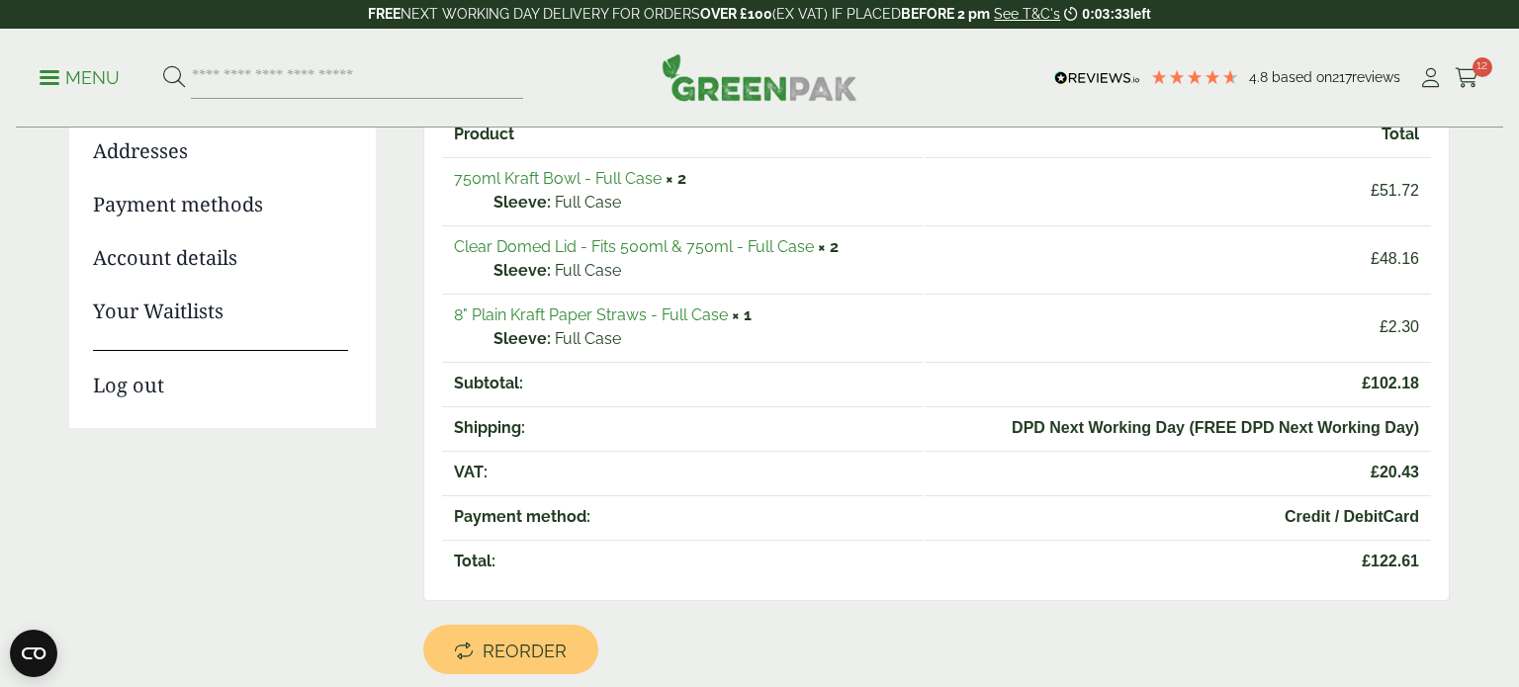
scroll to position [288, 0]
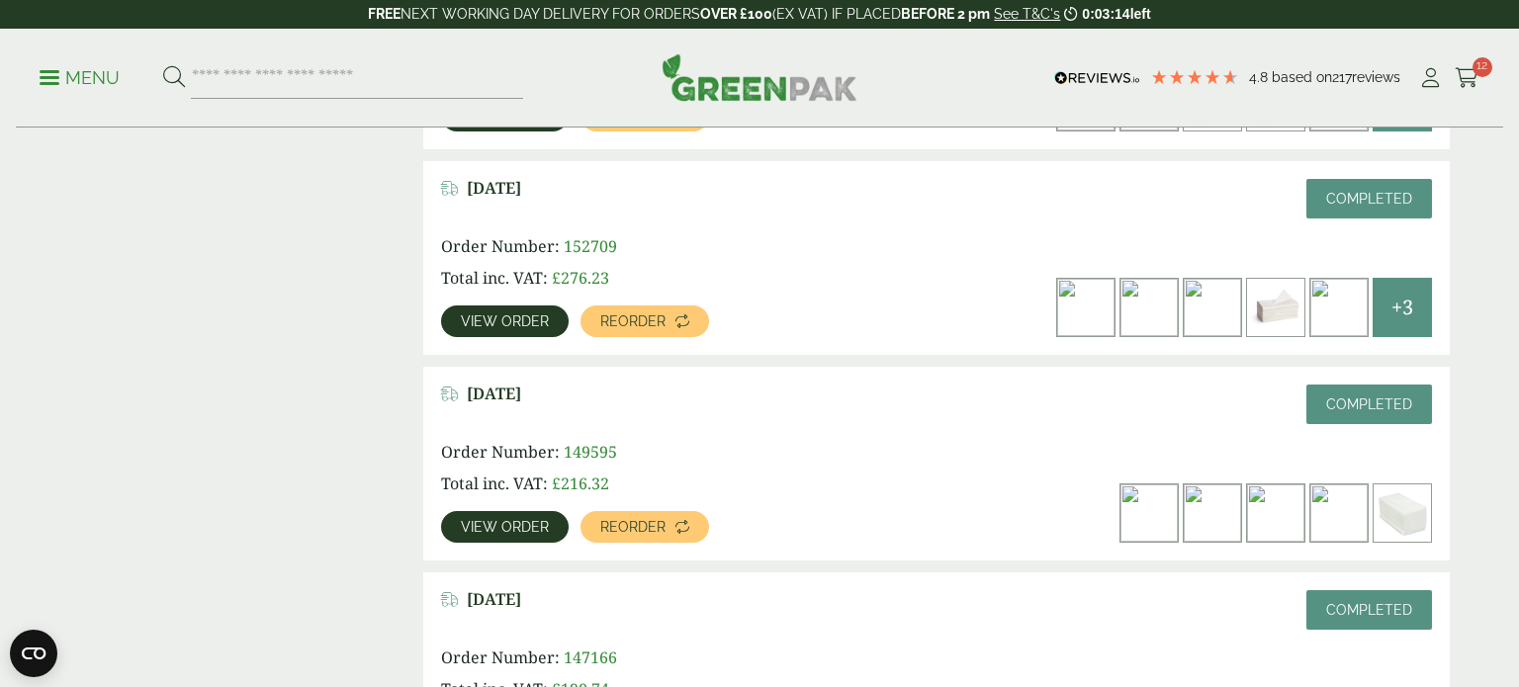
scroll to position [1507, 0]
click at [504, 524] on span "View order" at bounding box center [505, 526] width 88 height 14
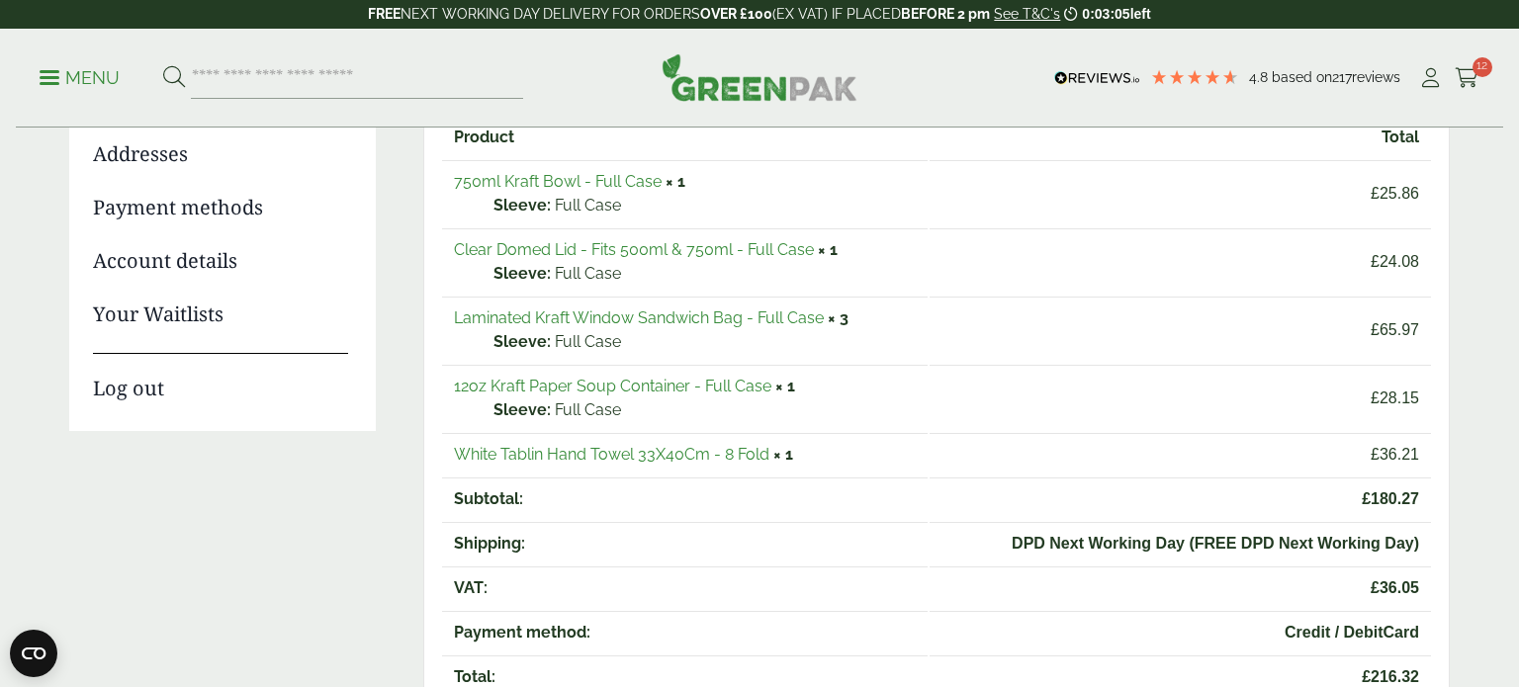
scroll to position [286, 0]
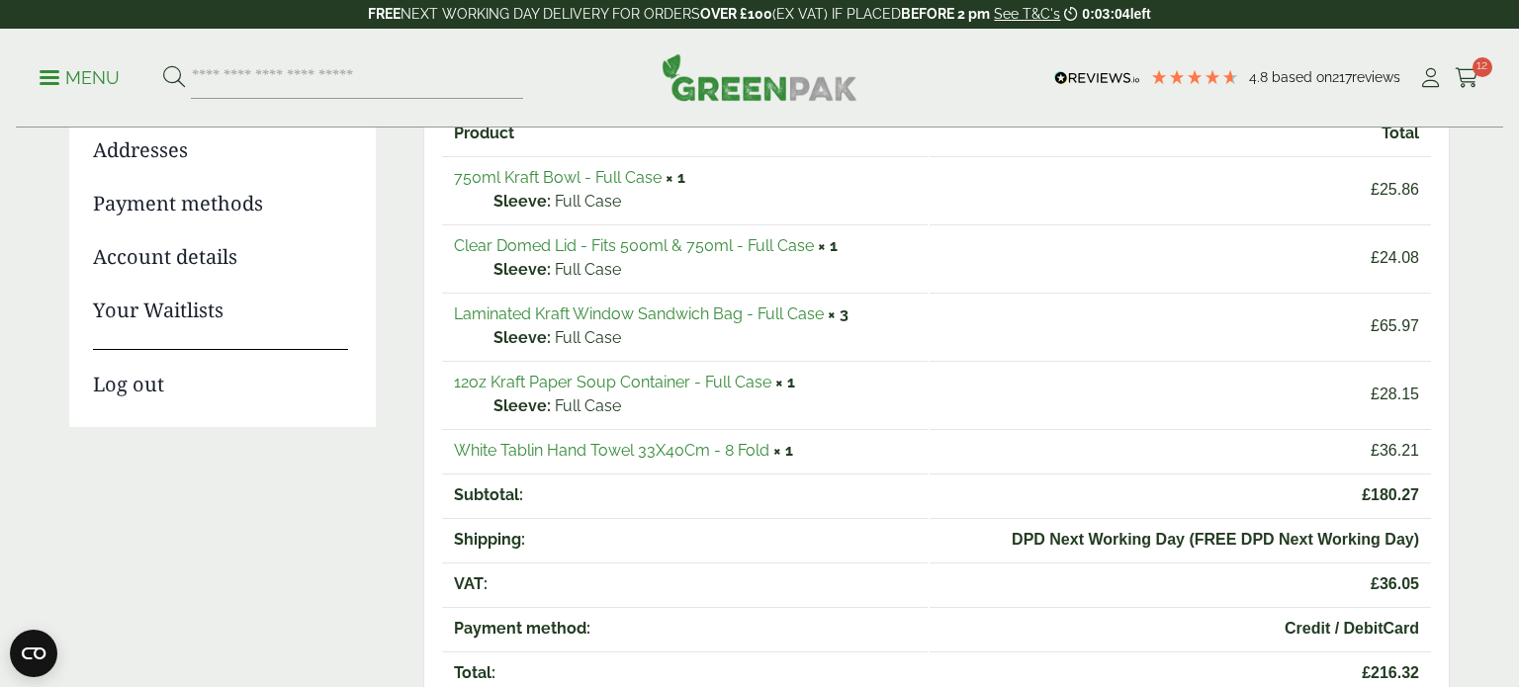
click at [709, 383] on link "12oz Kraft Paper Soup Container - Full Case" at bounding box center [612, 382] width 317 height 19
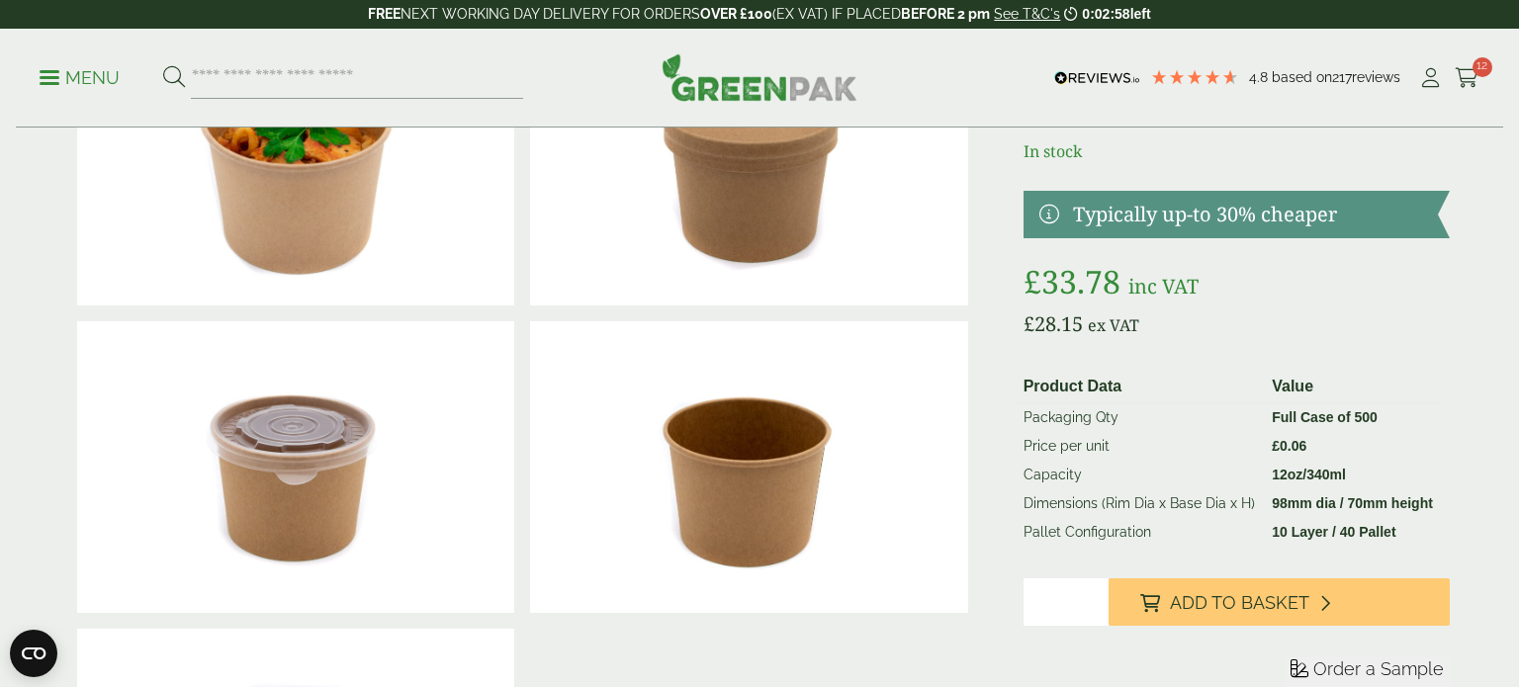
scroll to position [293, 0]
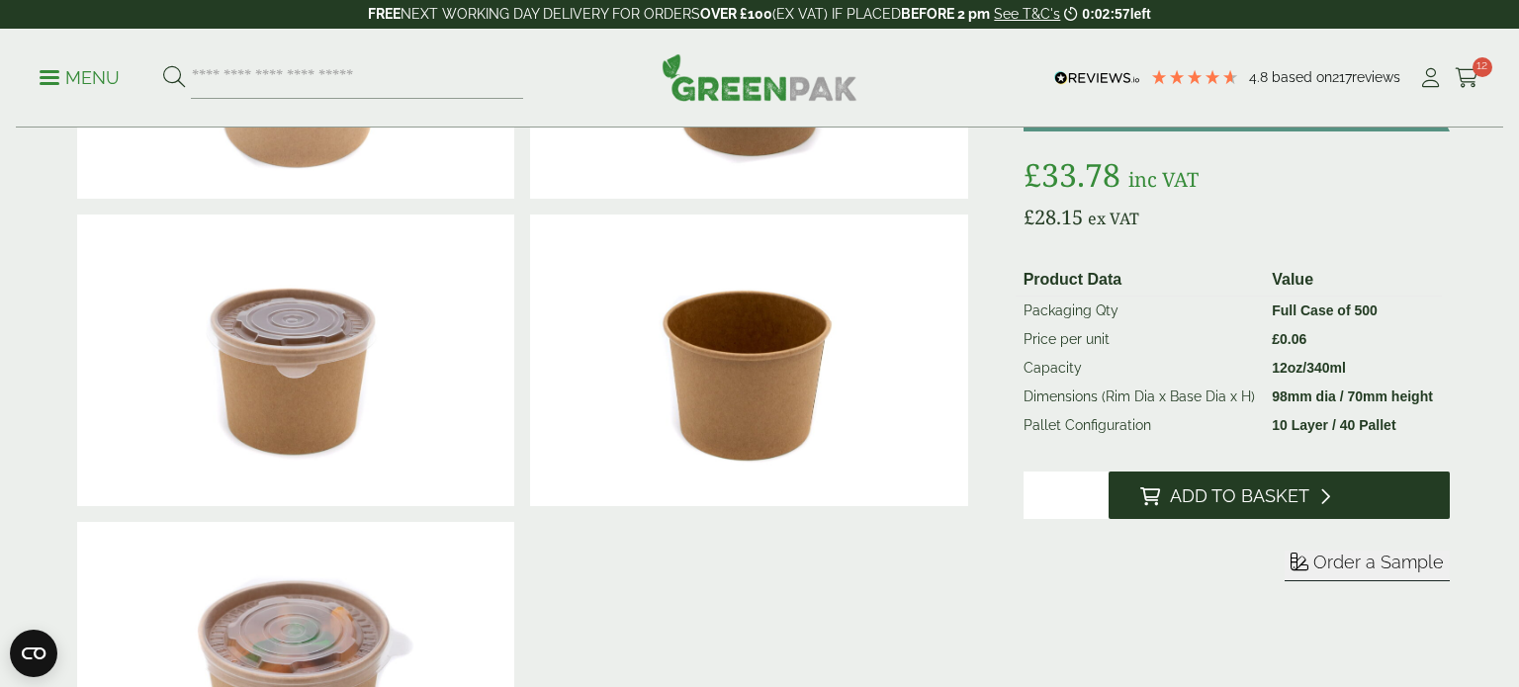
click at [1198, 501] on span "Add to Basket" at bounding box center [1239, 496] width 139 height 22
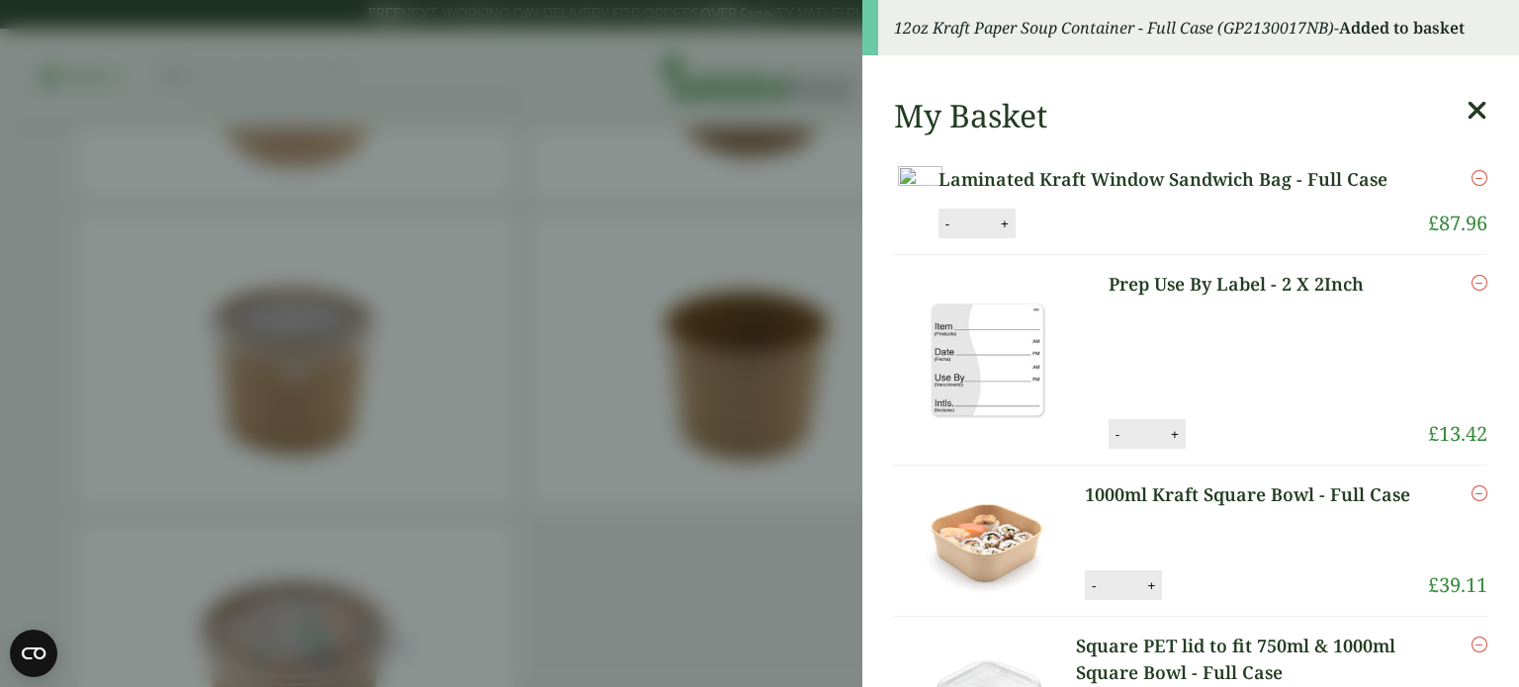
click at [1472, 111] on icon at bounding box center [1476, 111] width 21 height 28
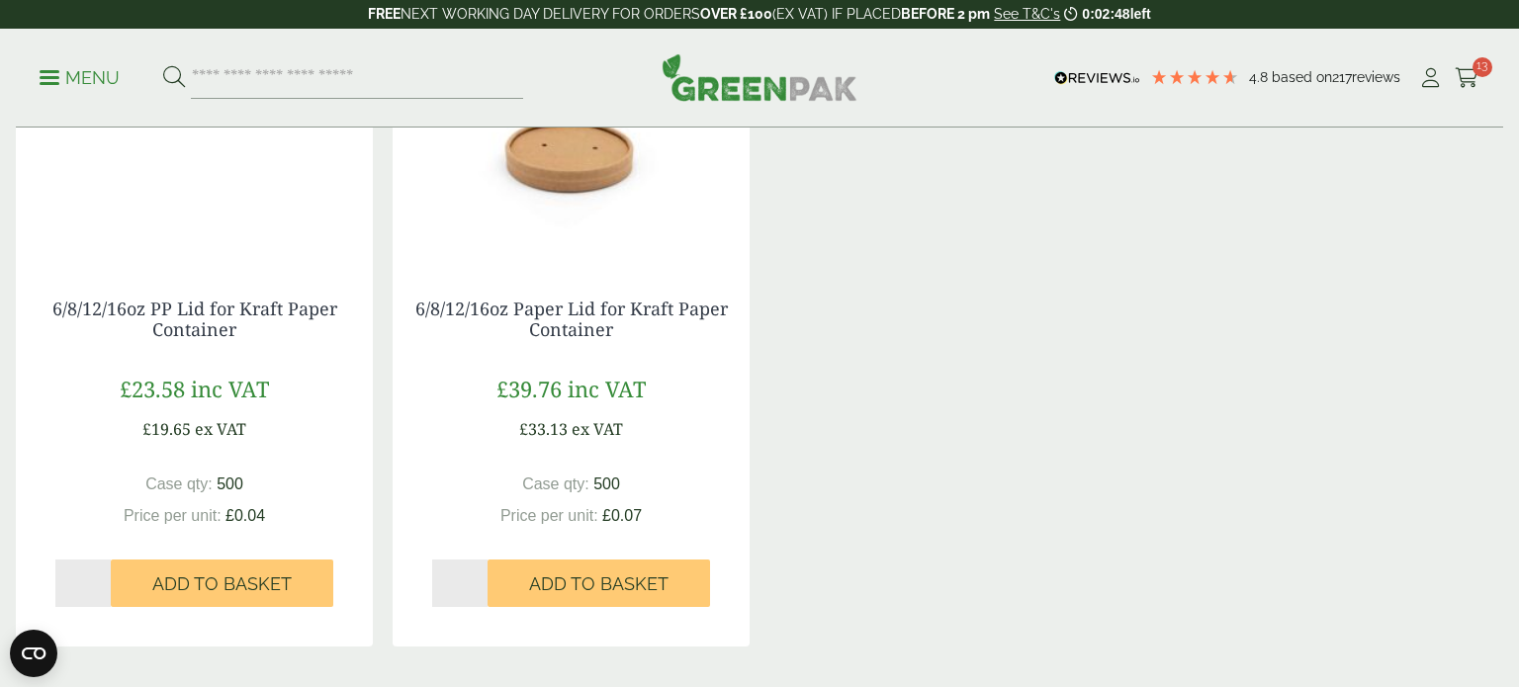
scroll to position [1982, 0]
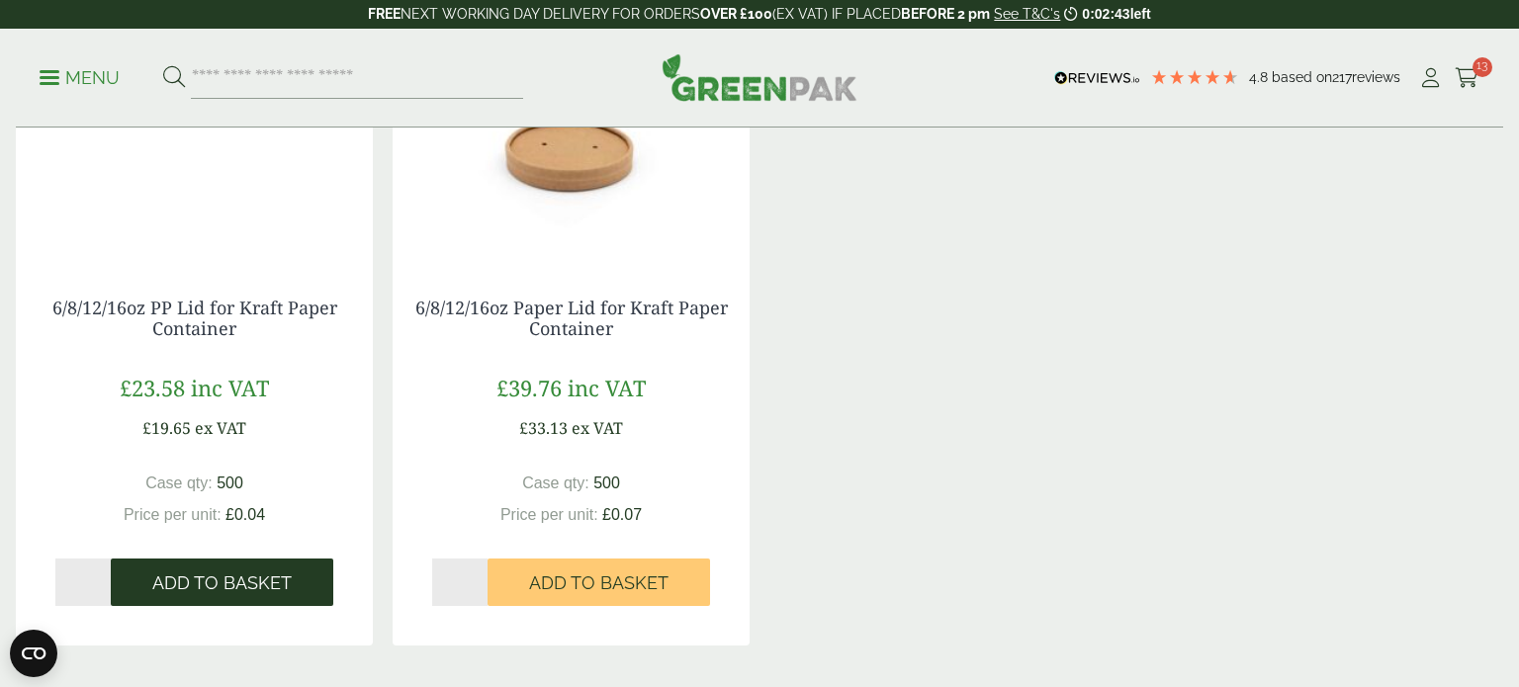
click at [209, 572] on span "Add to Basket" at bounding box center [221, 583] width 139 height 22
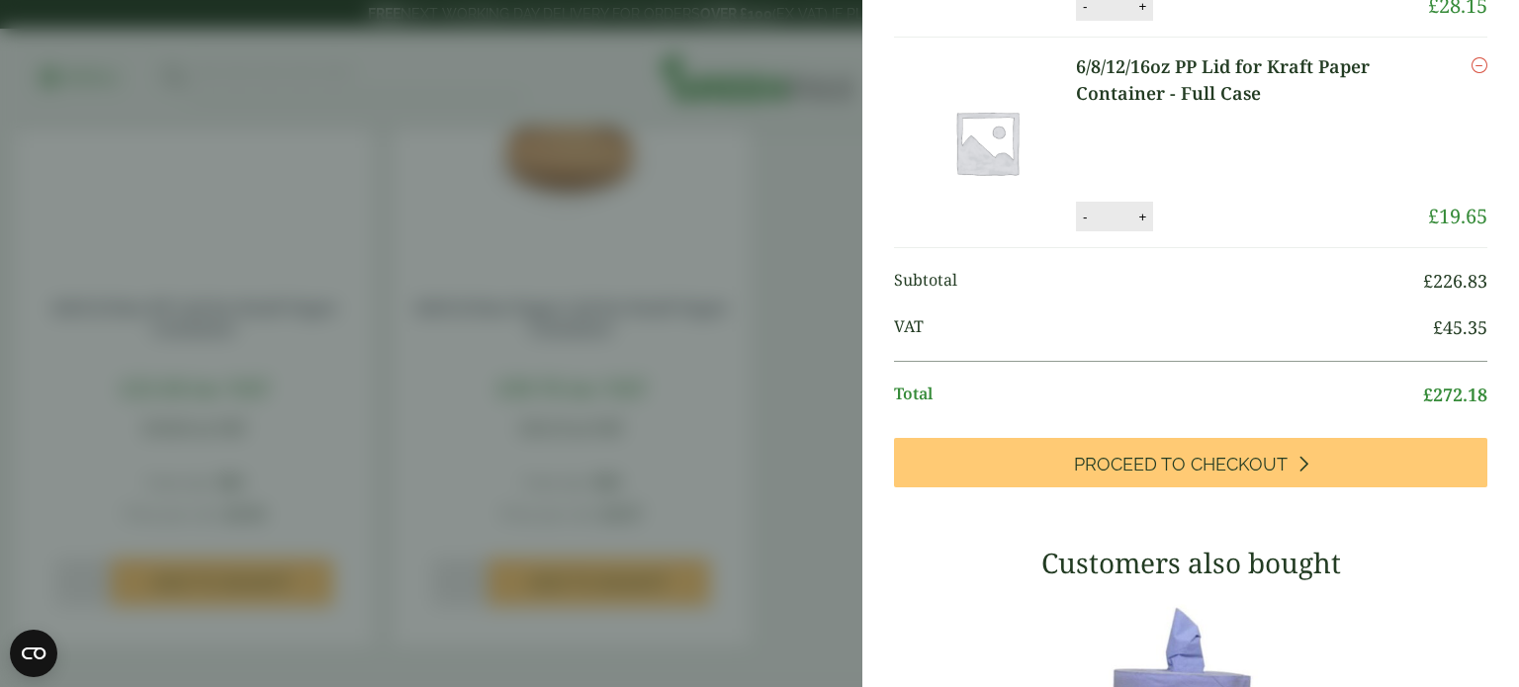
scroll to position [1088, 0]
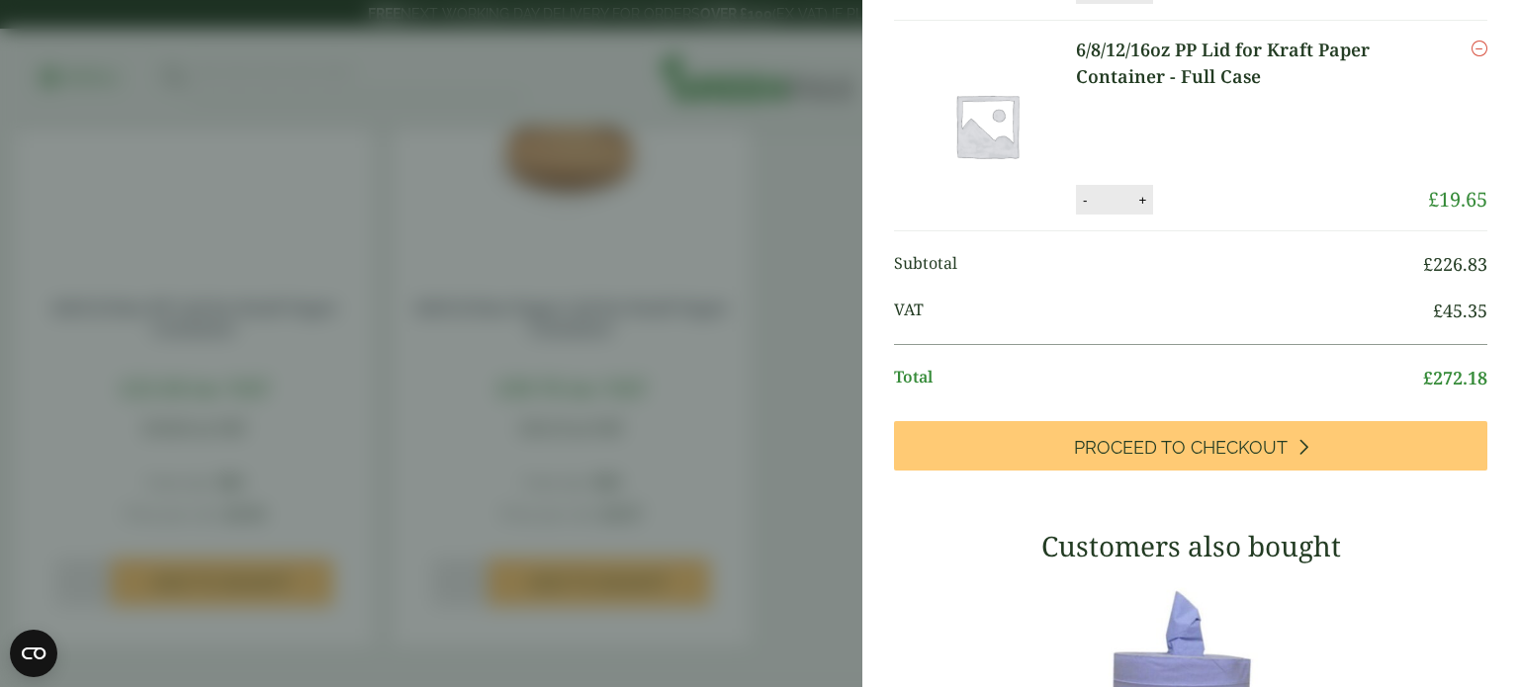
click at [800, 216] on aside "My Basket Laminated Kraft Window Sandwich Bag - Full Case Laminated Kraft Windo…" at bounding box center [759, 343] width 1519 height 687
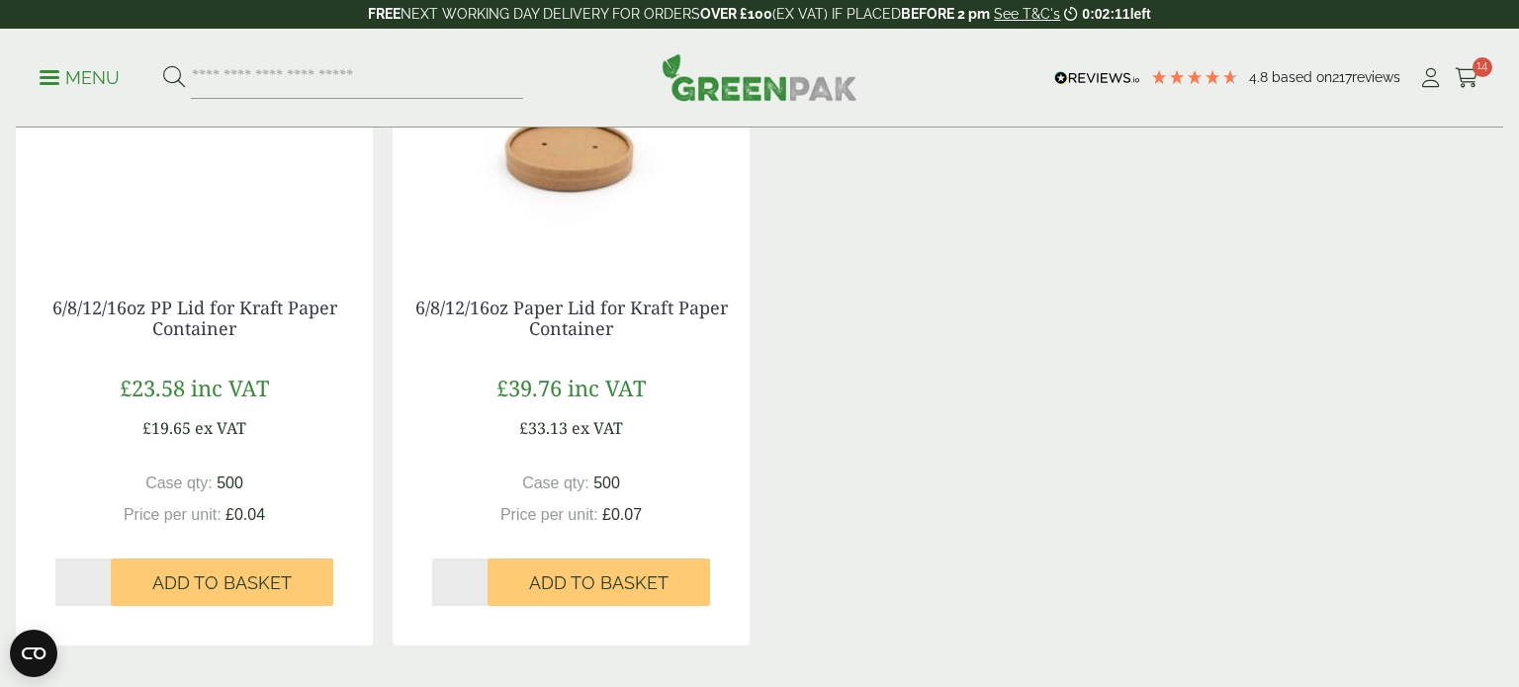
scroll to position [1772, 0]
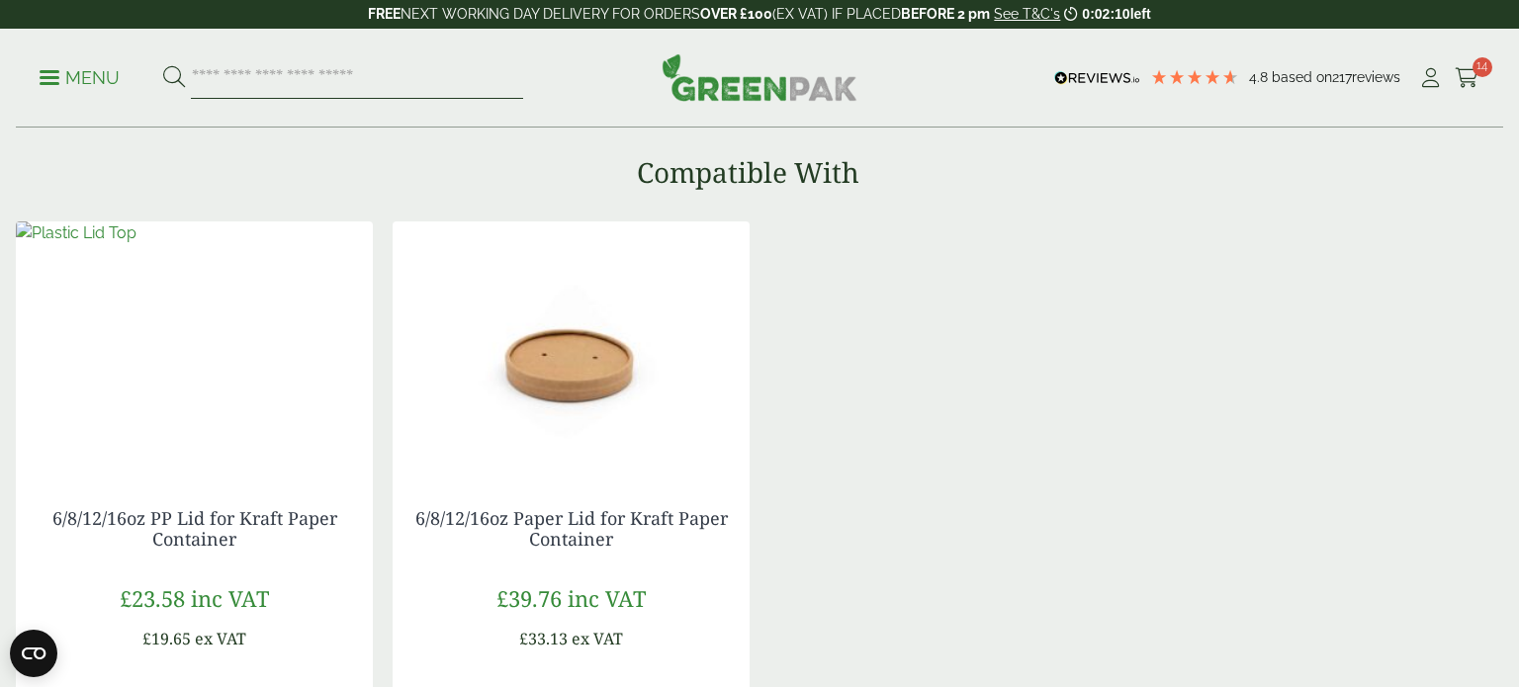
click at [315, 82] on input "search" at bounding box center [357, 78] width 332 height 42
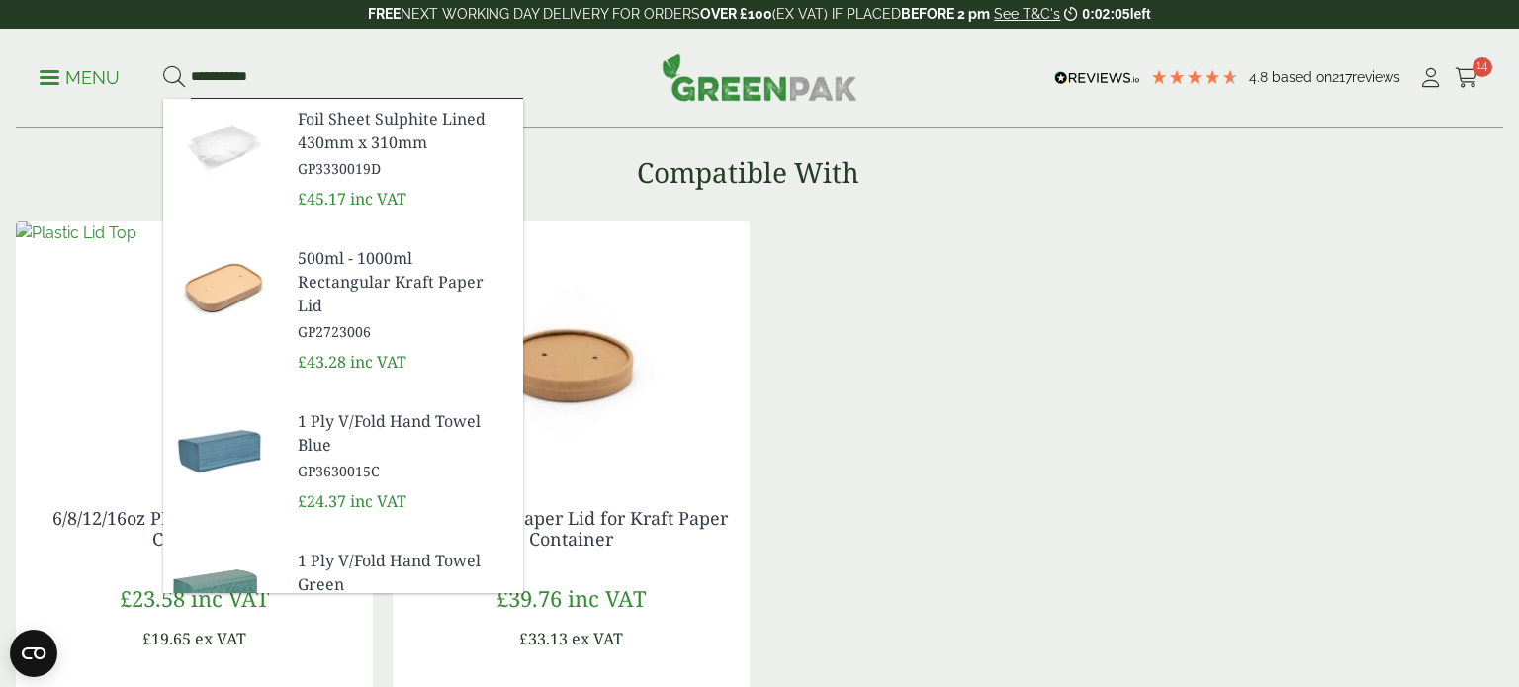
type input "**********"
click at [163, 65] on button at bounding box center [174, 78] width 22 height 26
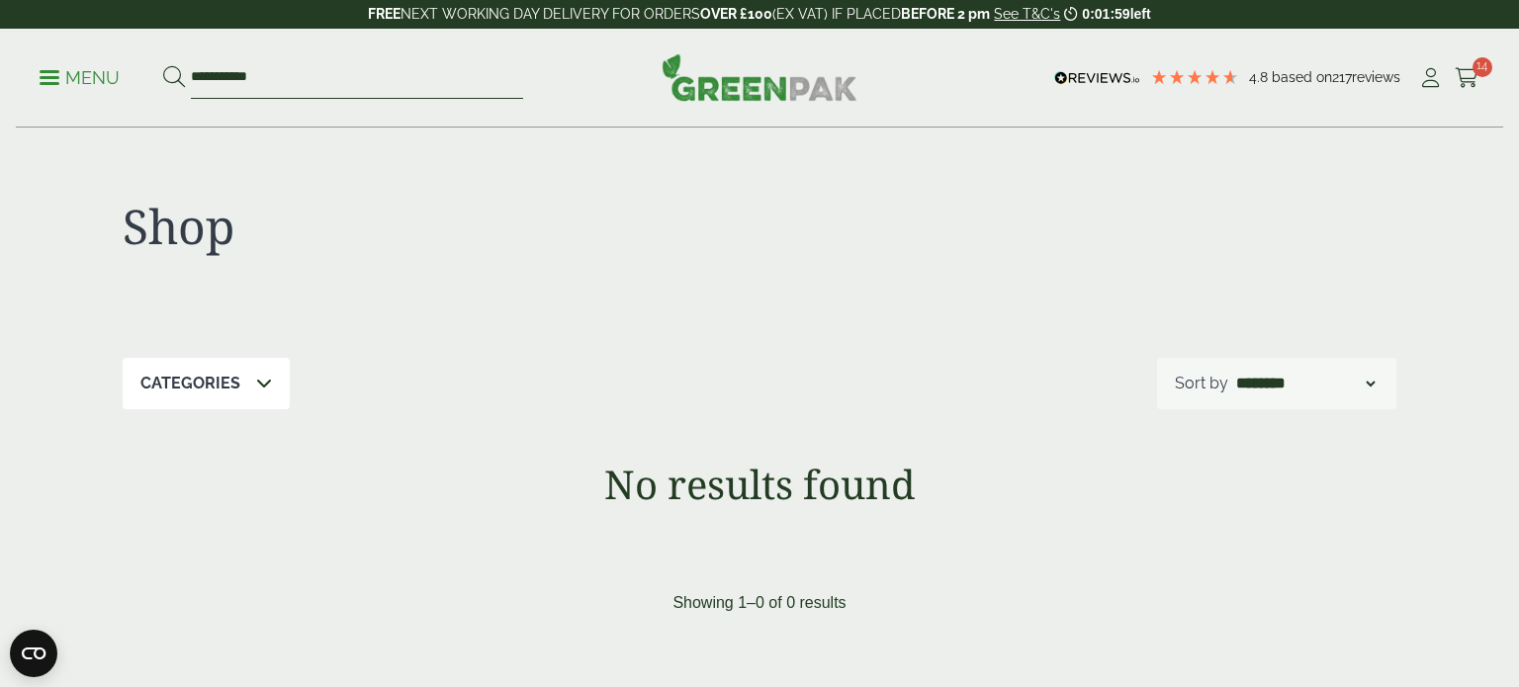
click at [357, 80] on input "**********" at bounding box center [357, 78] width 332 height 42
type input "*"
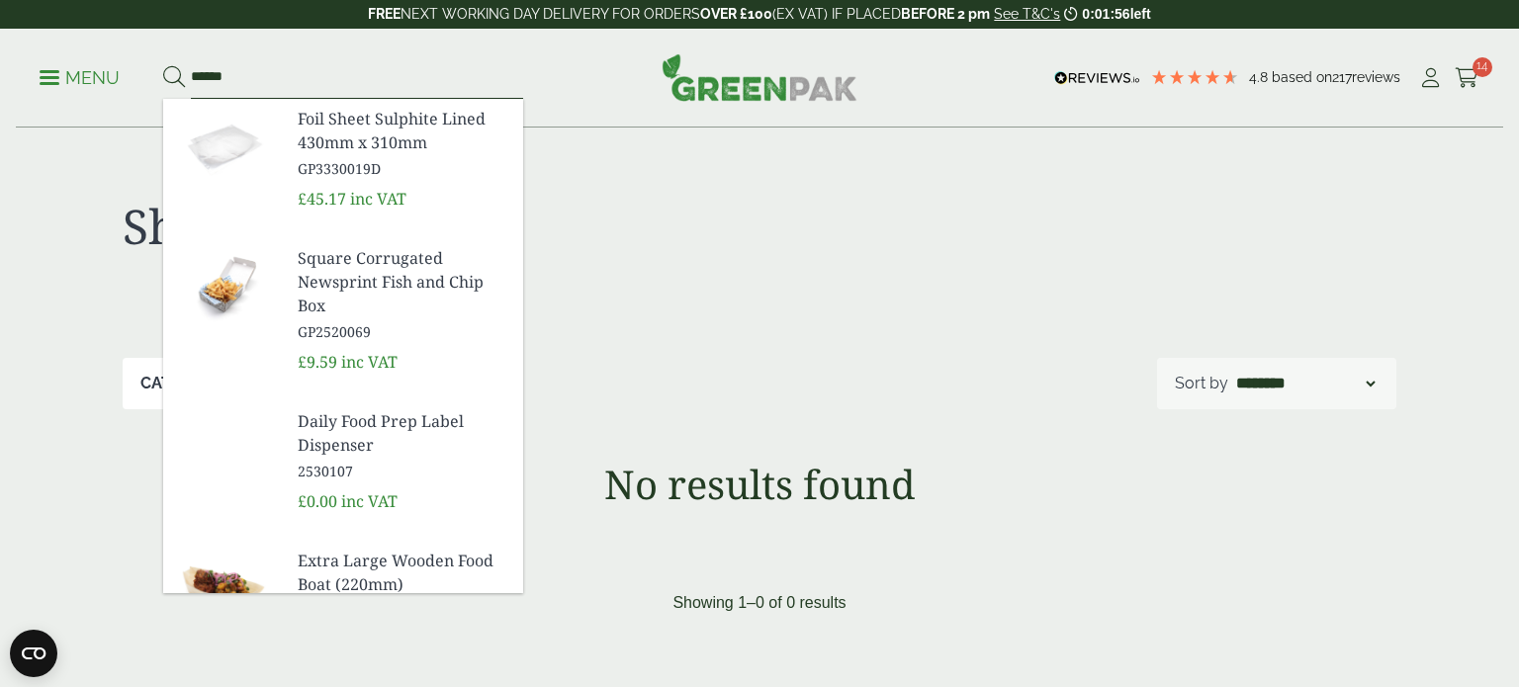
type input "******"
click at [163, 65] on button at bounding box center [174, 78] width 22 height 26
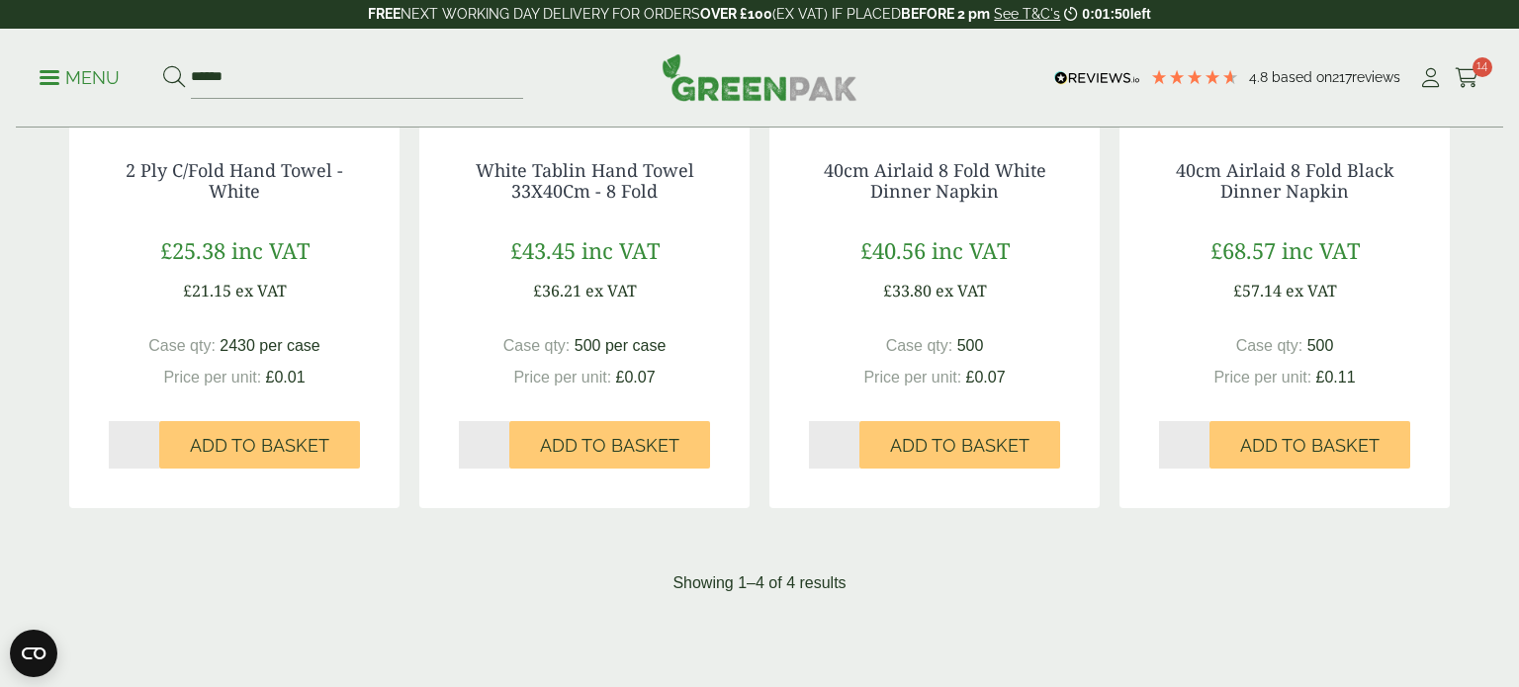
scroll to position [588, 0]
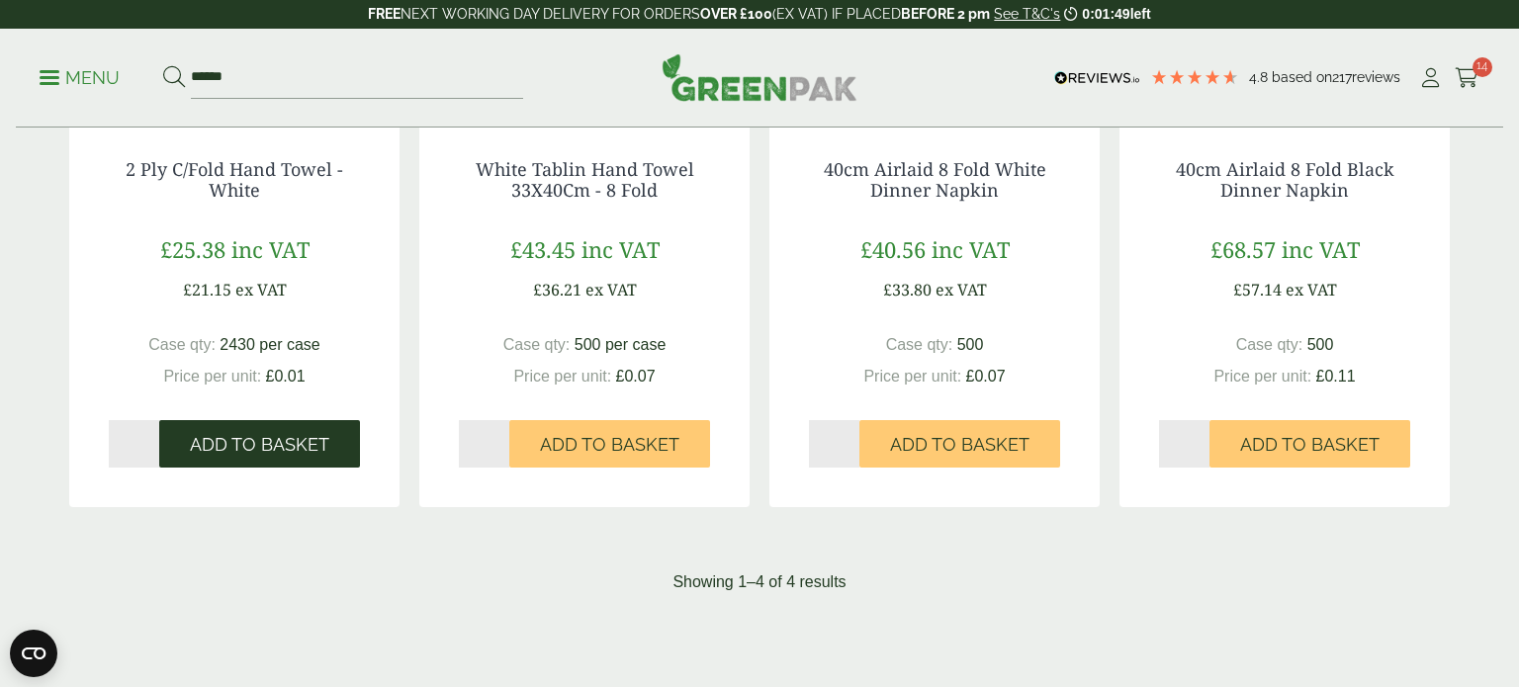
click at [289, 423] on button "Add to Basket" at bounding box center [259, 443] width 201 height 47
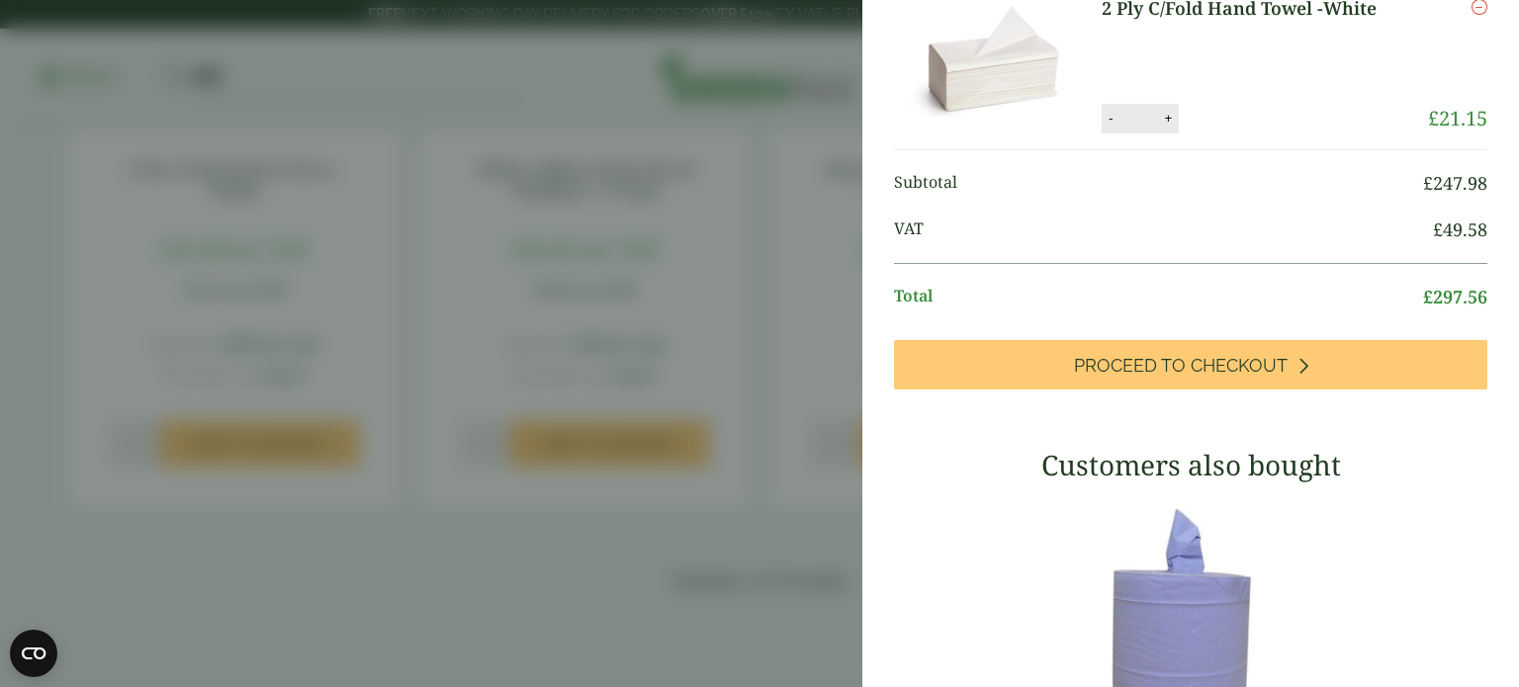
scroll to position [1422, 0]
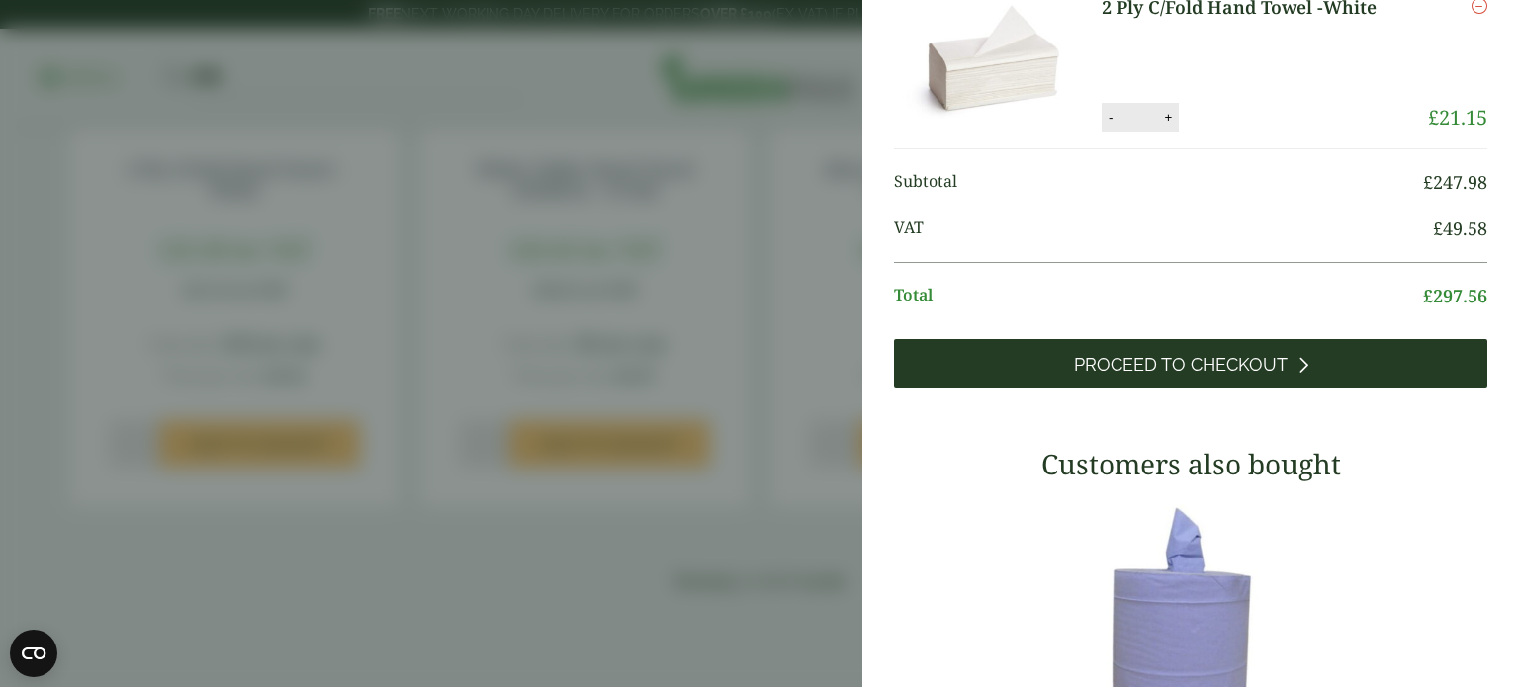
click at [1221, 376] on span "Proceed to Checkout" at bounding box center [1181, 365] width 214 height 22
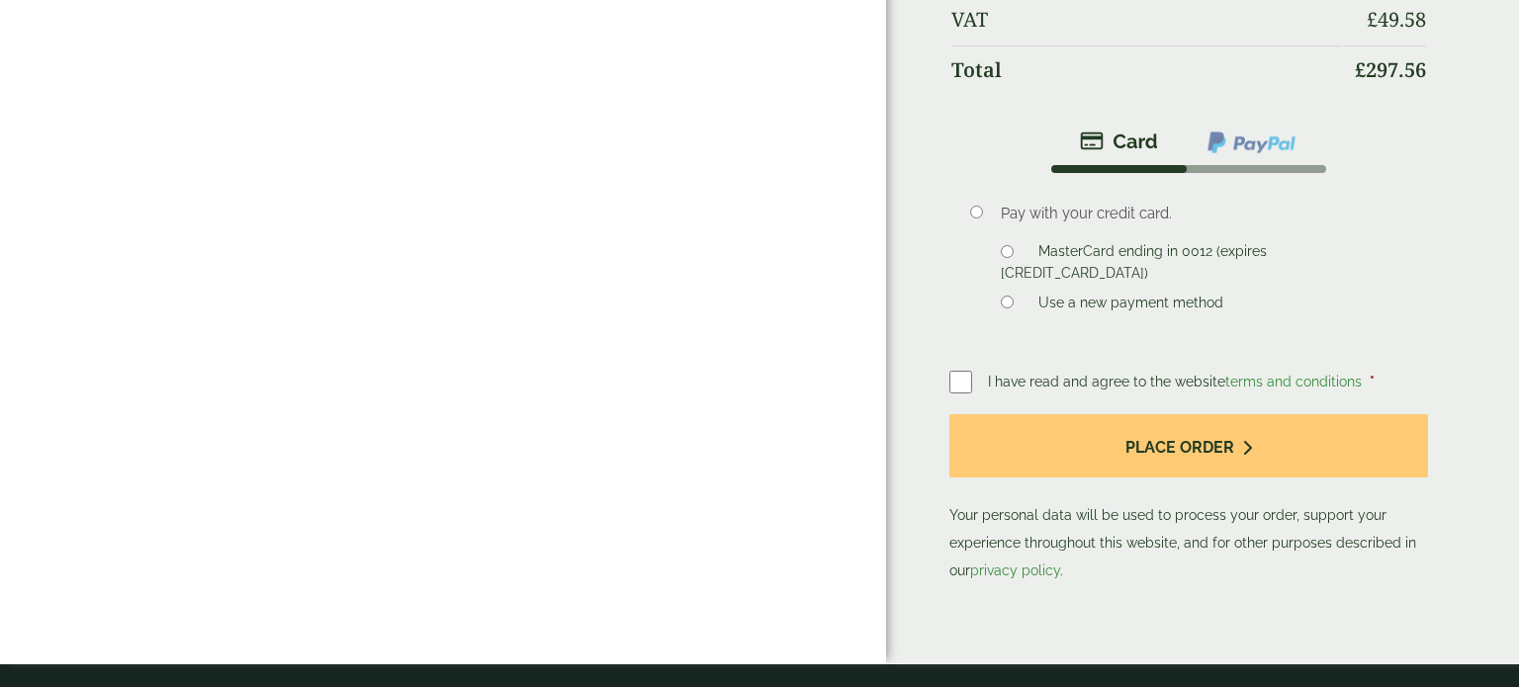
scroll to position [1262, 0]
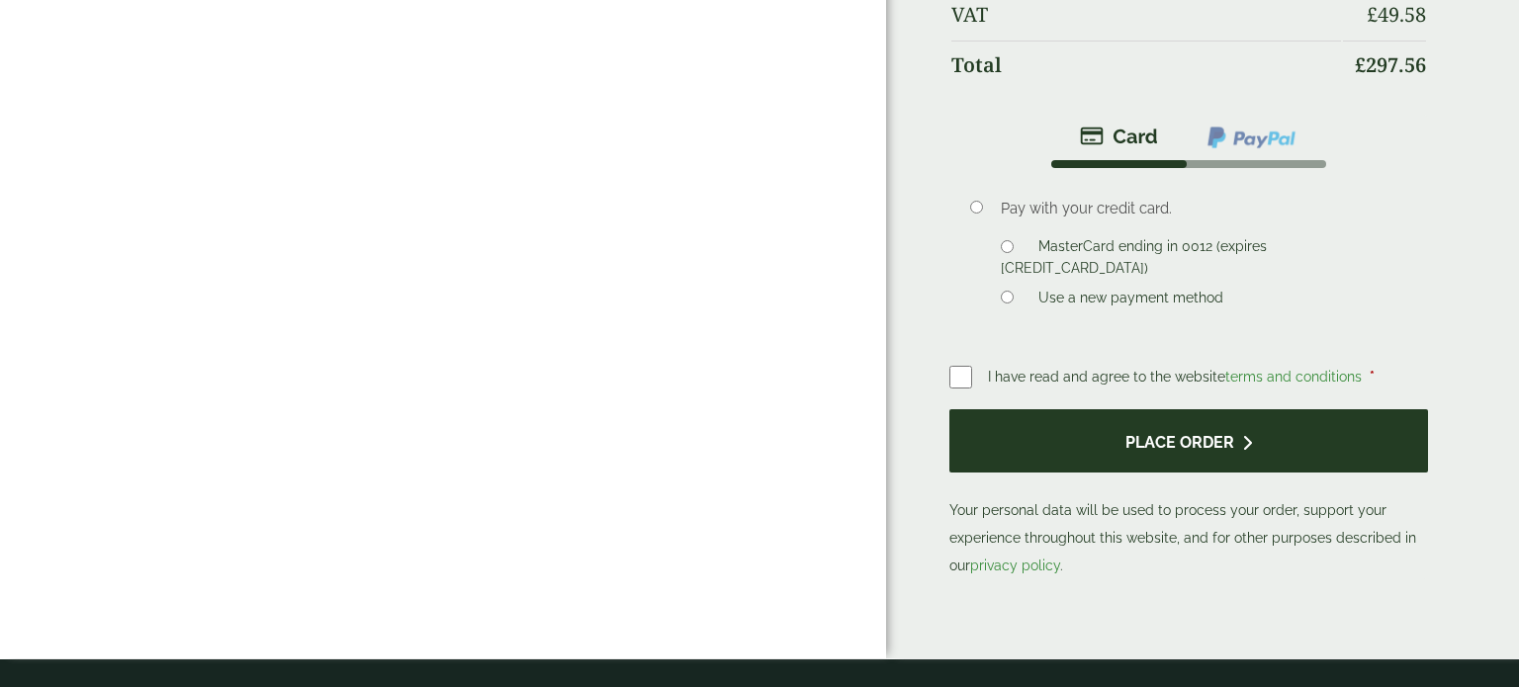
click at [1209, 451] on button "Place order" at bounding box center [1188, 441] width 479 height 64
